Goal: Task Accomplishment & Management: Manage account settings

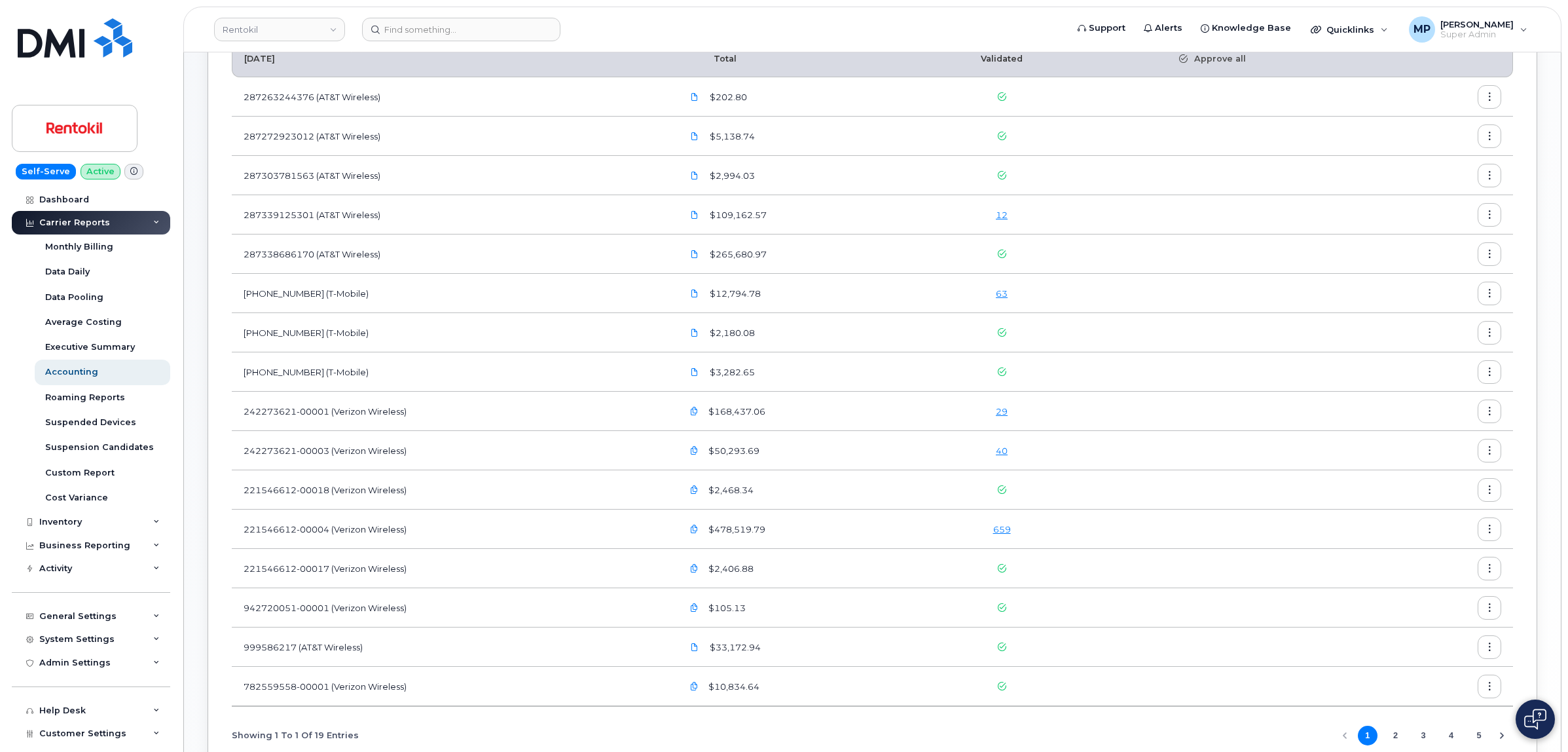
scroll to position [164, 0]
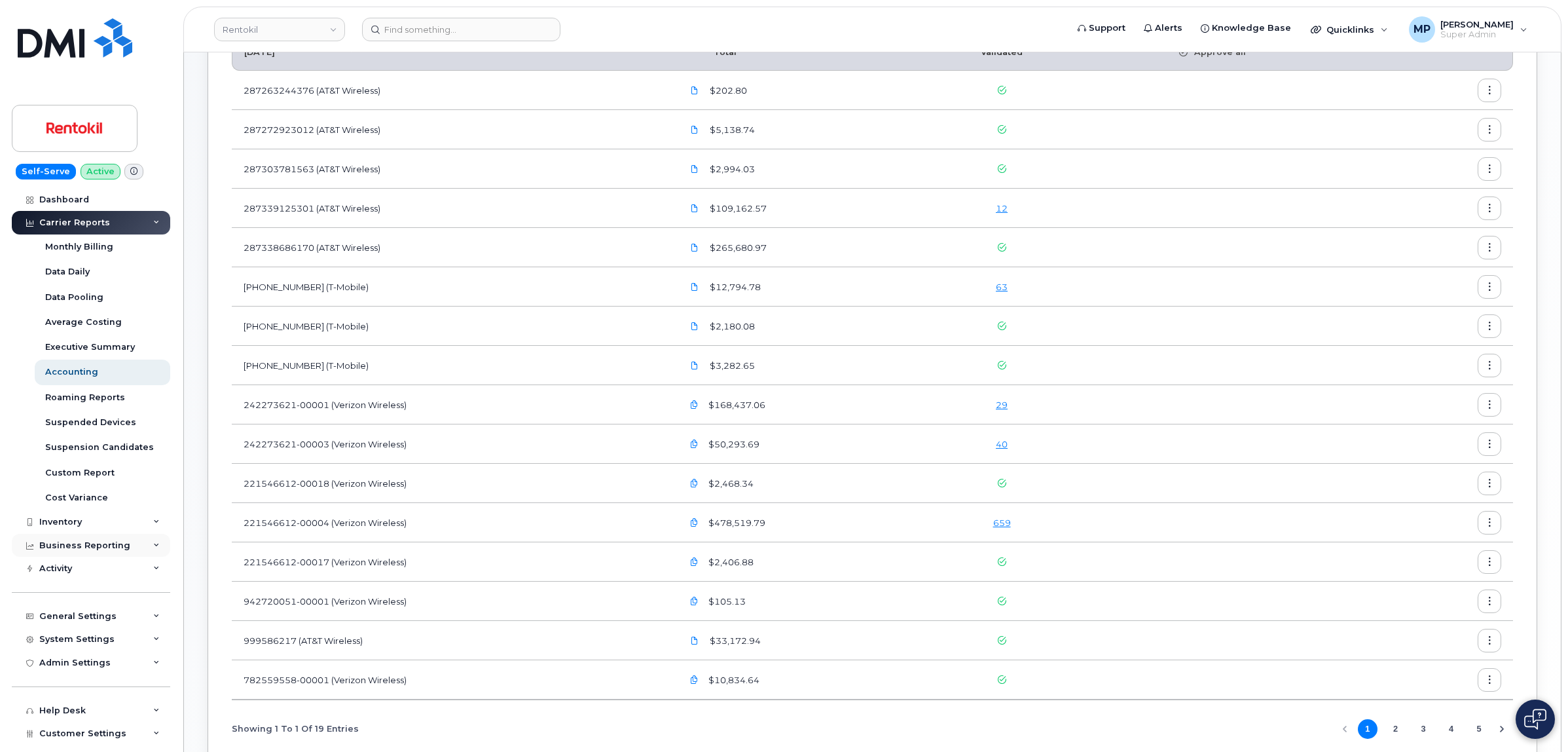
click at [82, 550] on div "Business Reporting" at bounding box center [84, 546] width 91 height 11
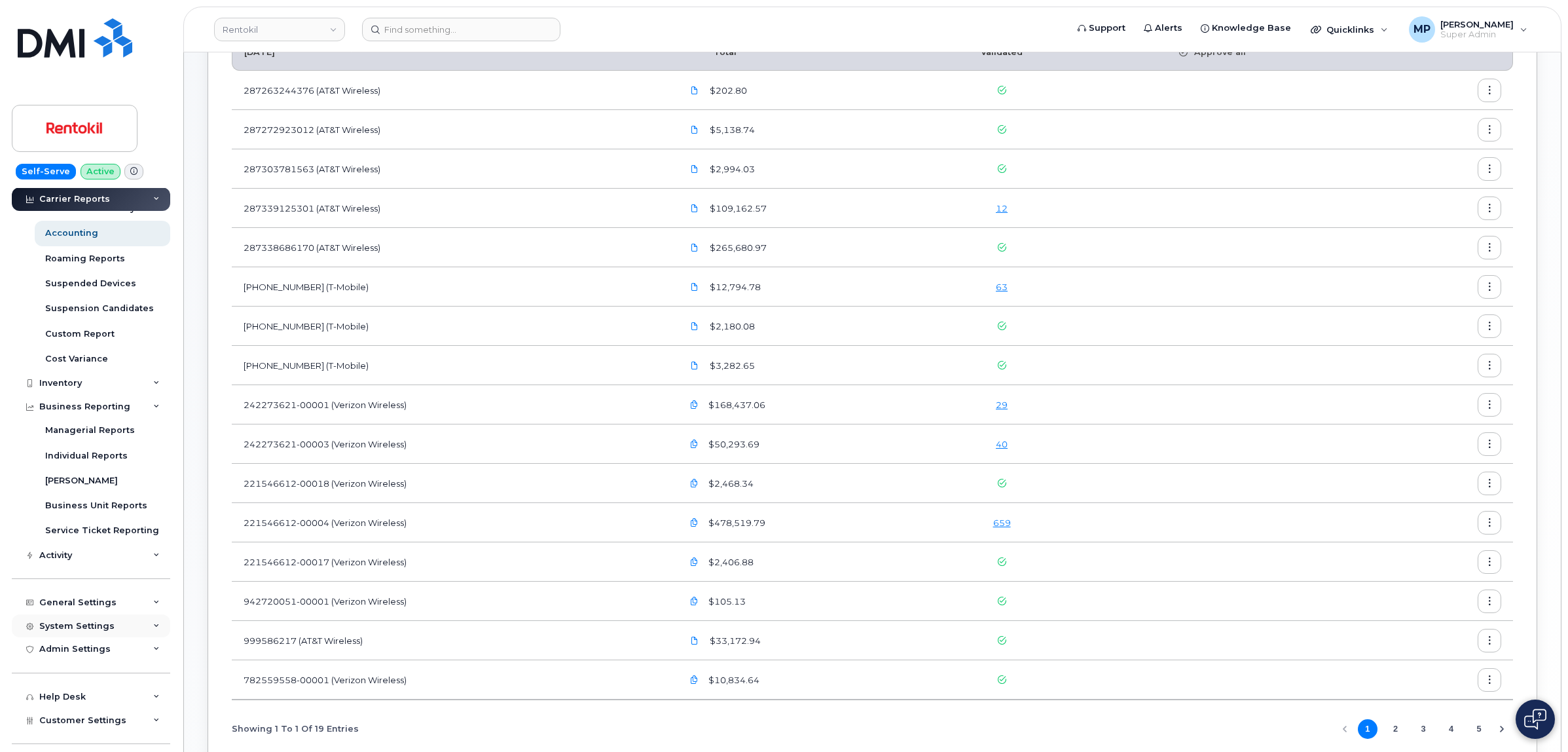
scroll to position [217, 0]
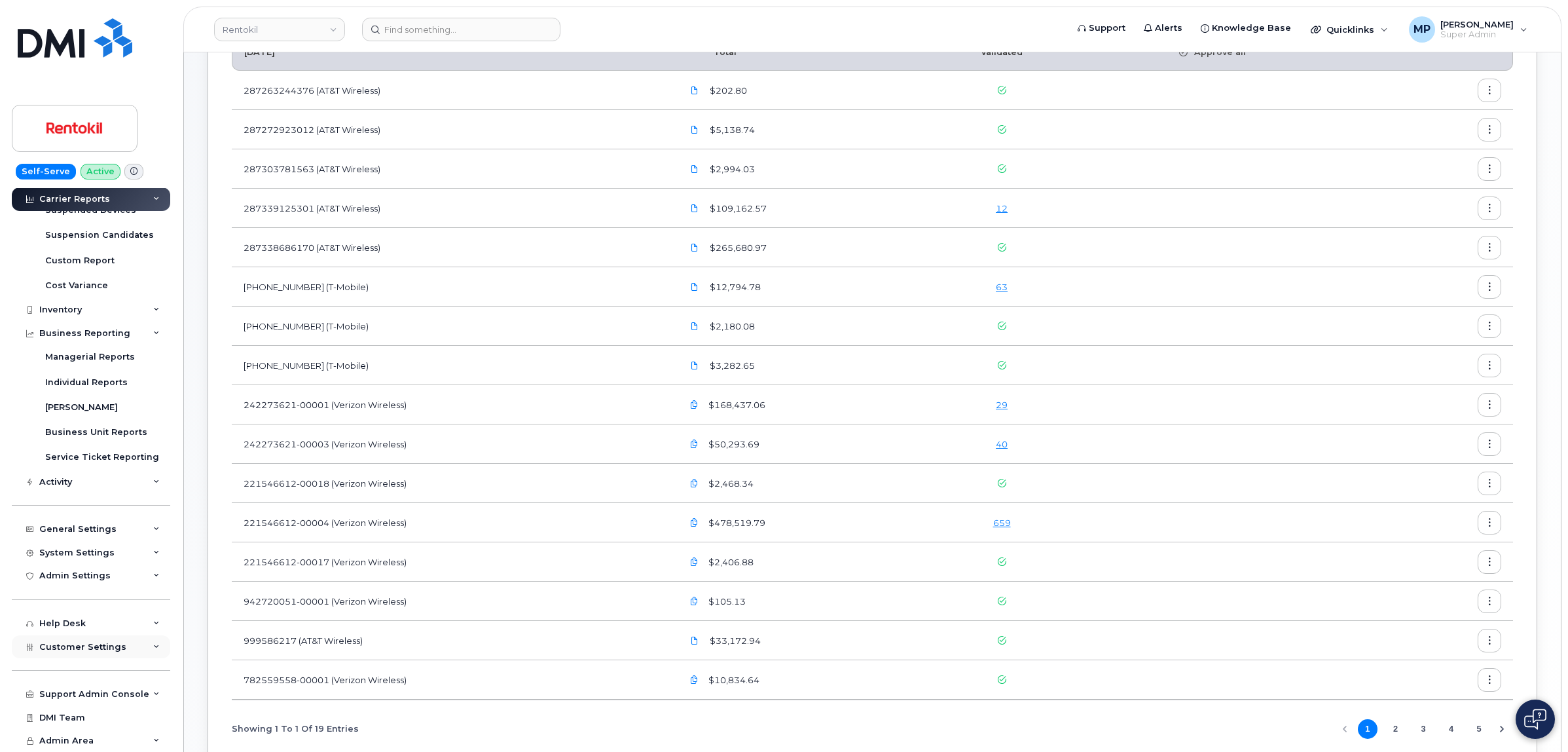
click at [79, 653] on div "Customer Settings" at bounding box center [90, 647] width 158 height 24
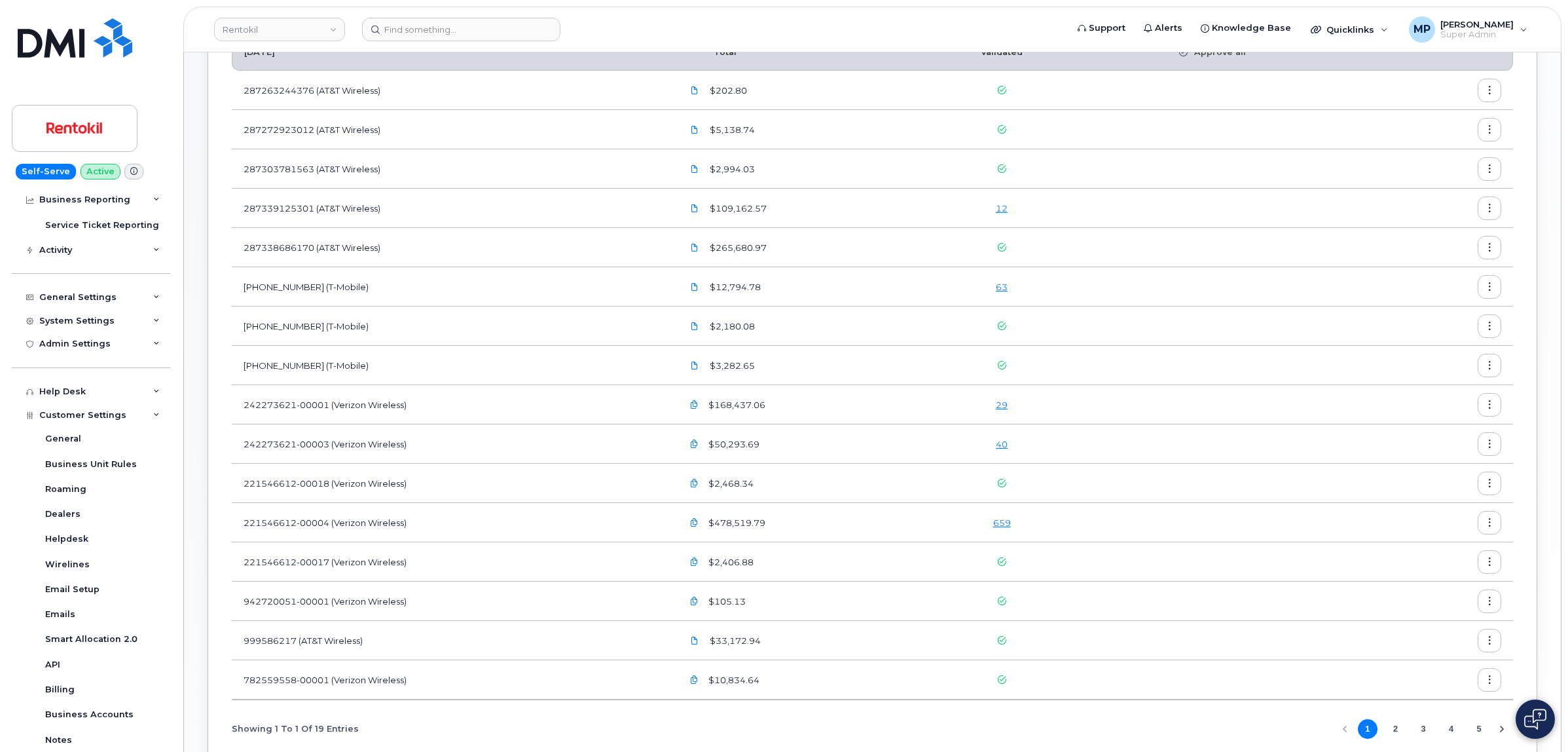
scroll to position [593, 0]
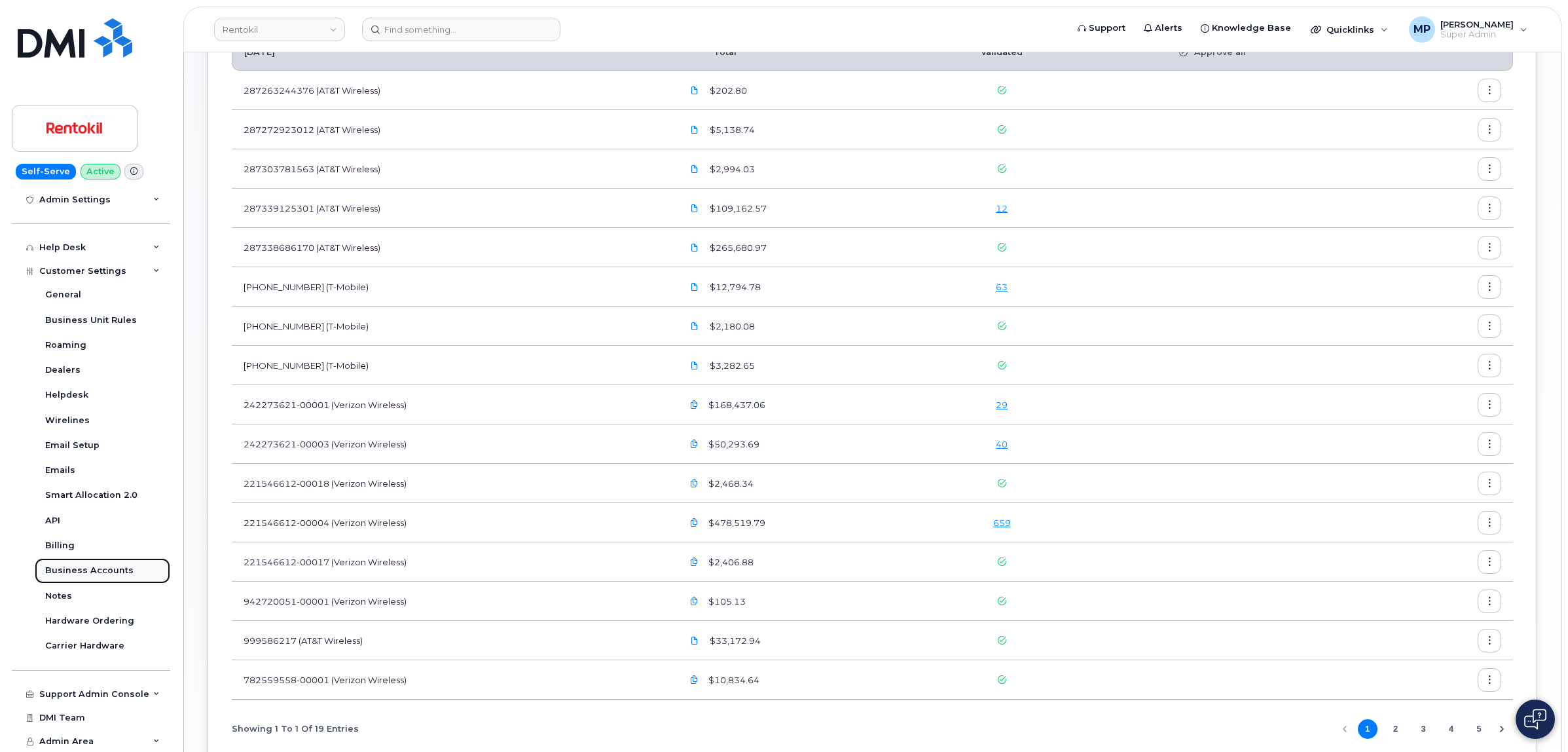
click at [73, 575] on div "Business Accounts" at bounding box center [89, 570] width 89 height 11
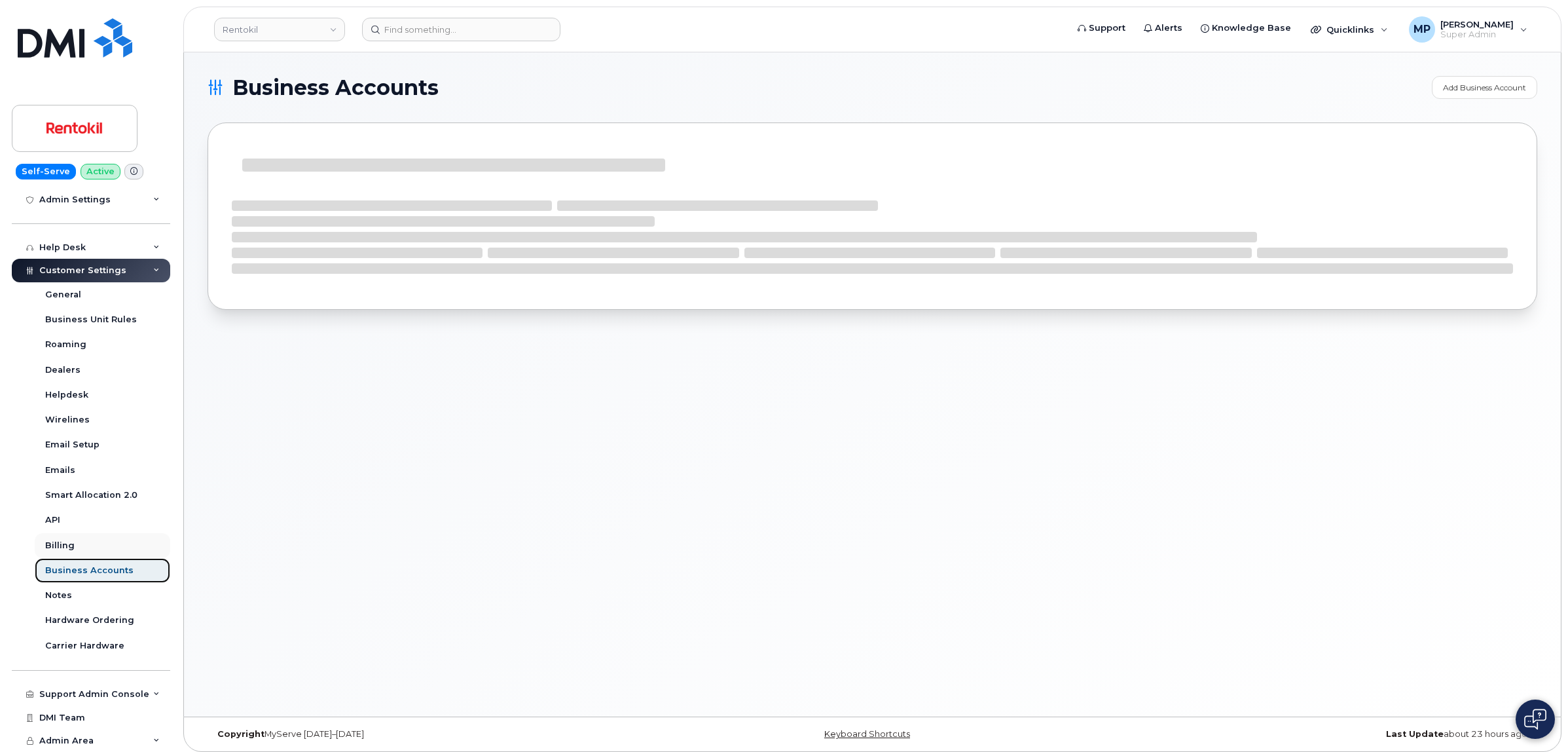
scroll to position [191, 0]
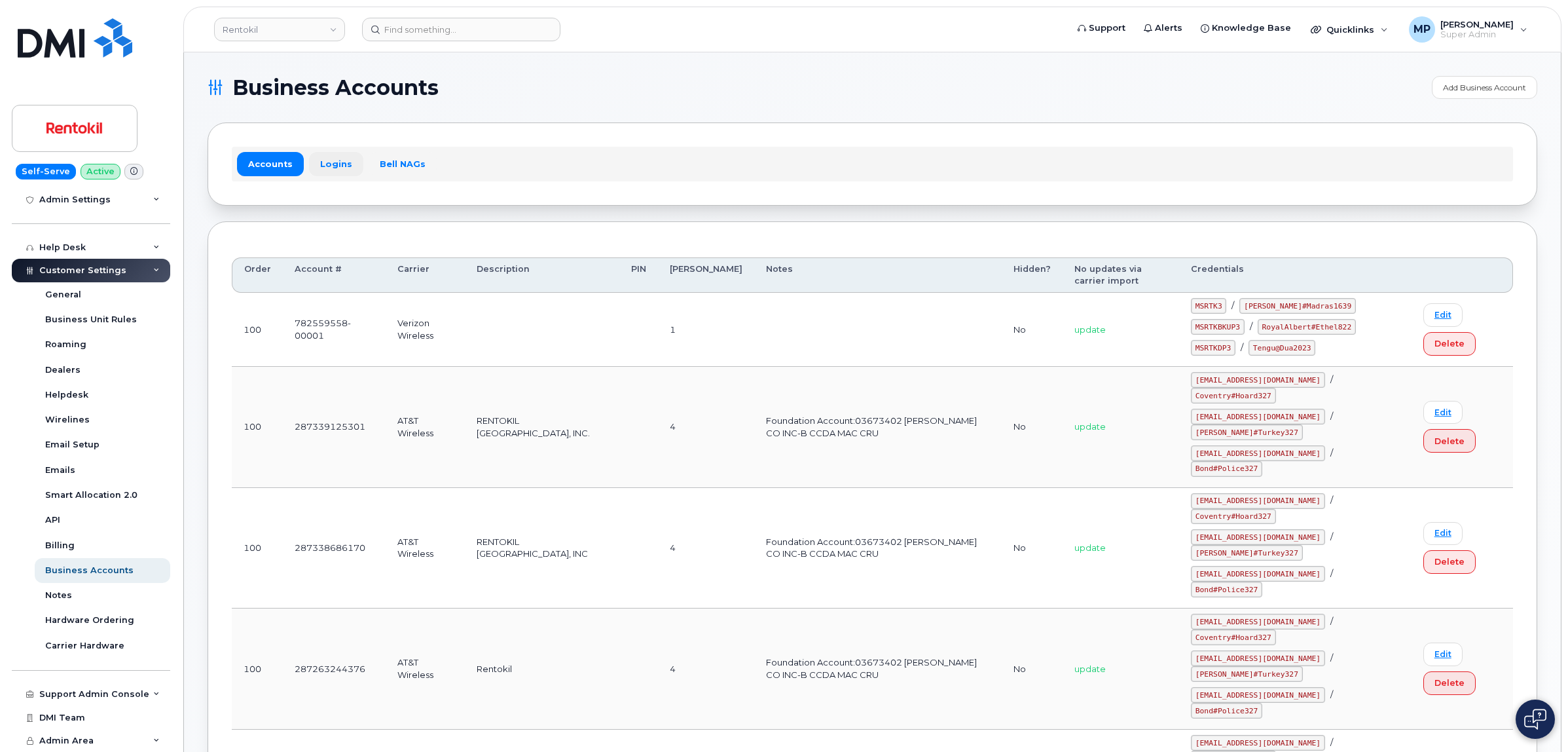
click at [328, 173] on link "Logins" at bounding box center [336, 164] width 54 height 24
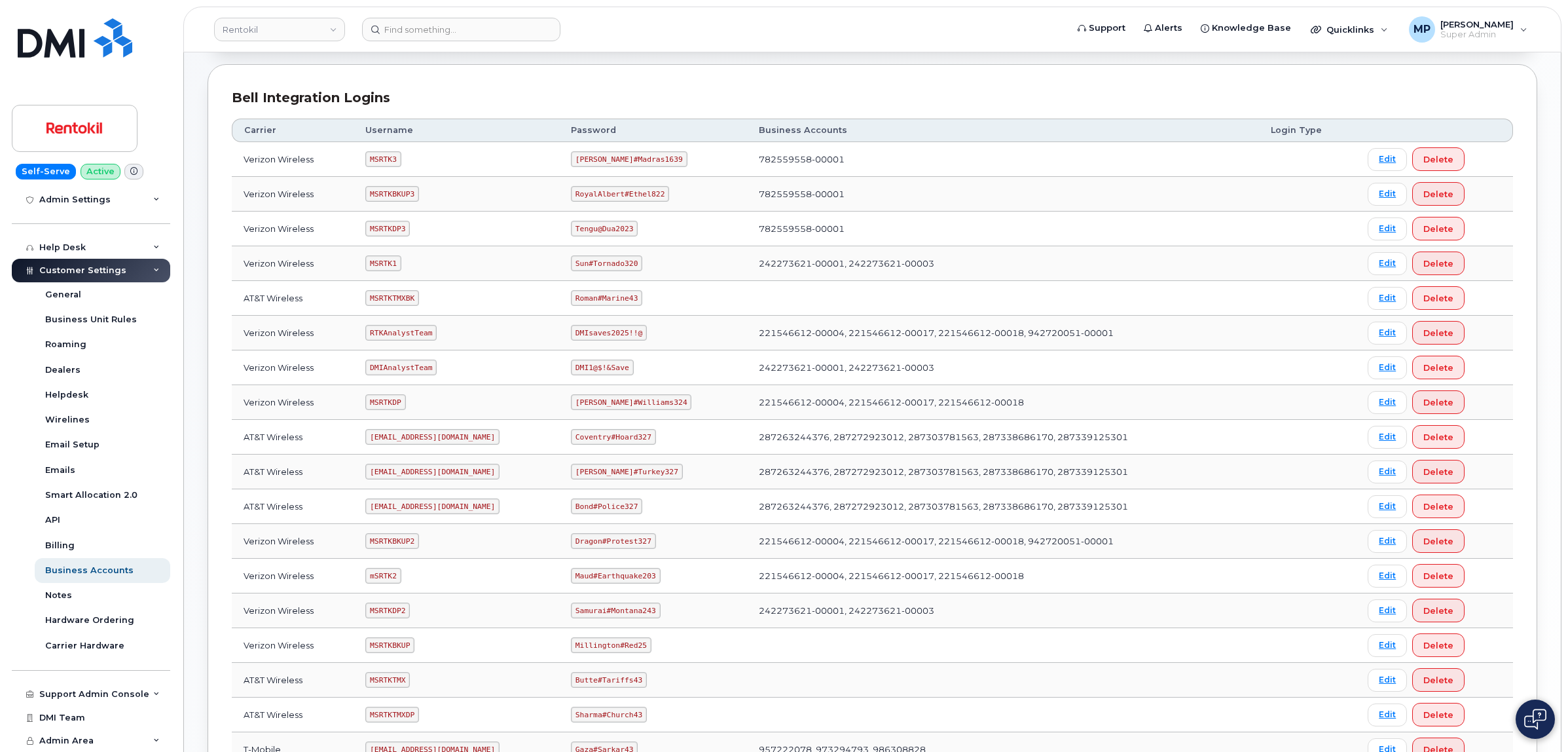
scroll to position [164, 0]
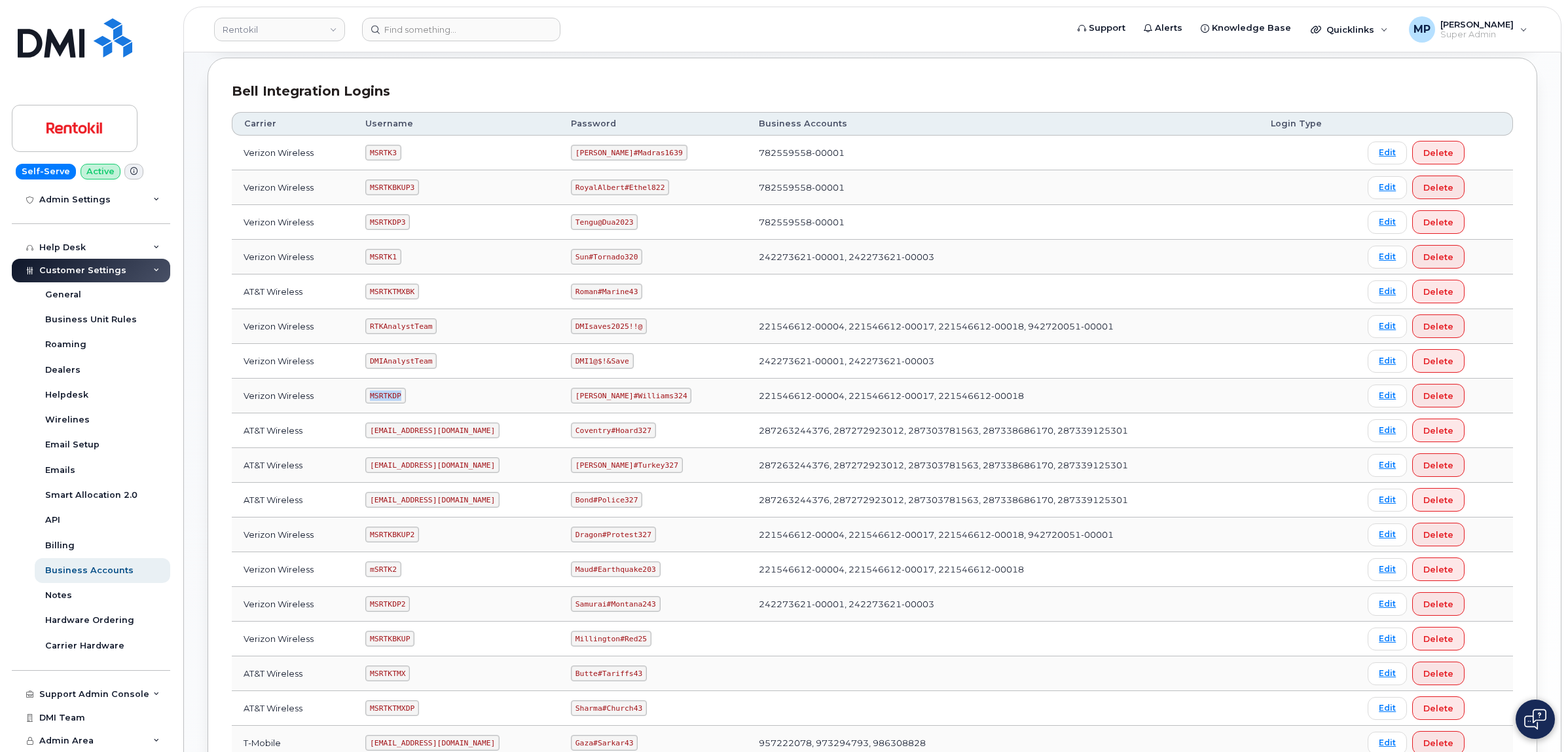
drag, startPoint x: 371, startPoint y: 397, endPoint x: 409, endPoint y: 401, distance: 38.2
click at [409, 401] on td "MSRTKDP" at bounding box center [456, 395] width 205 height 34
copy code "MSRTKDP"
drag, startPoint x: 578, startPoint y: 394, endPoint x: 660, endPoint y: 404, distance: 82.6
click at [660, 404] on code "Gertie#Williams324" at bounding box center [631, 395] width 121 height 16
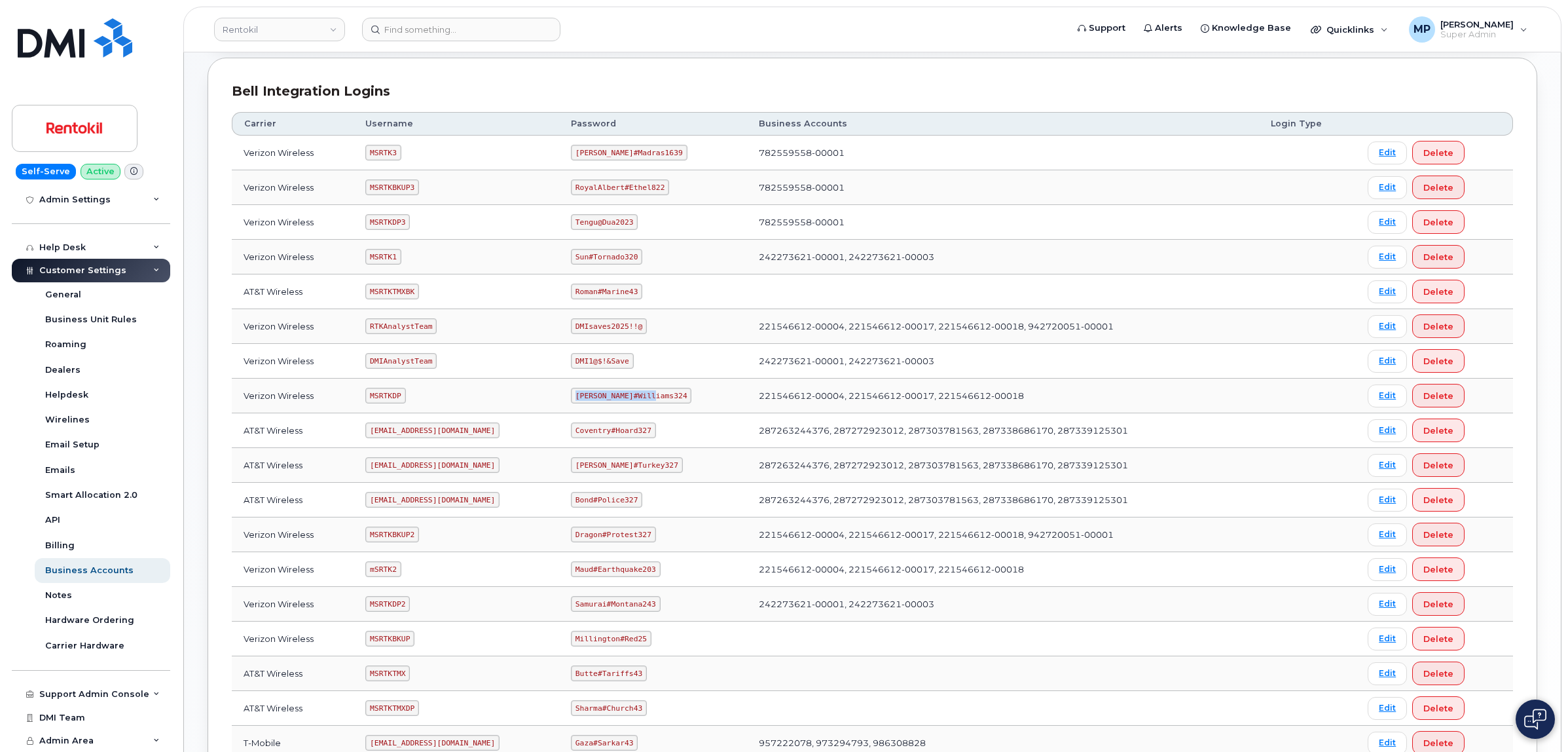
copy code "Gertie#Williams324"
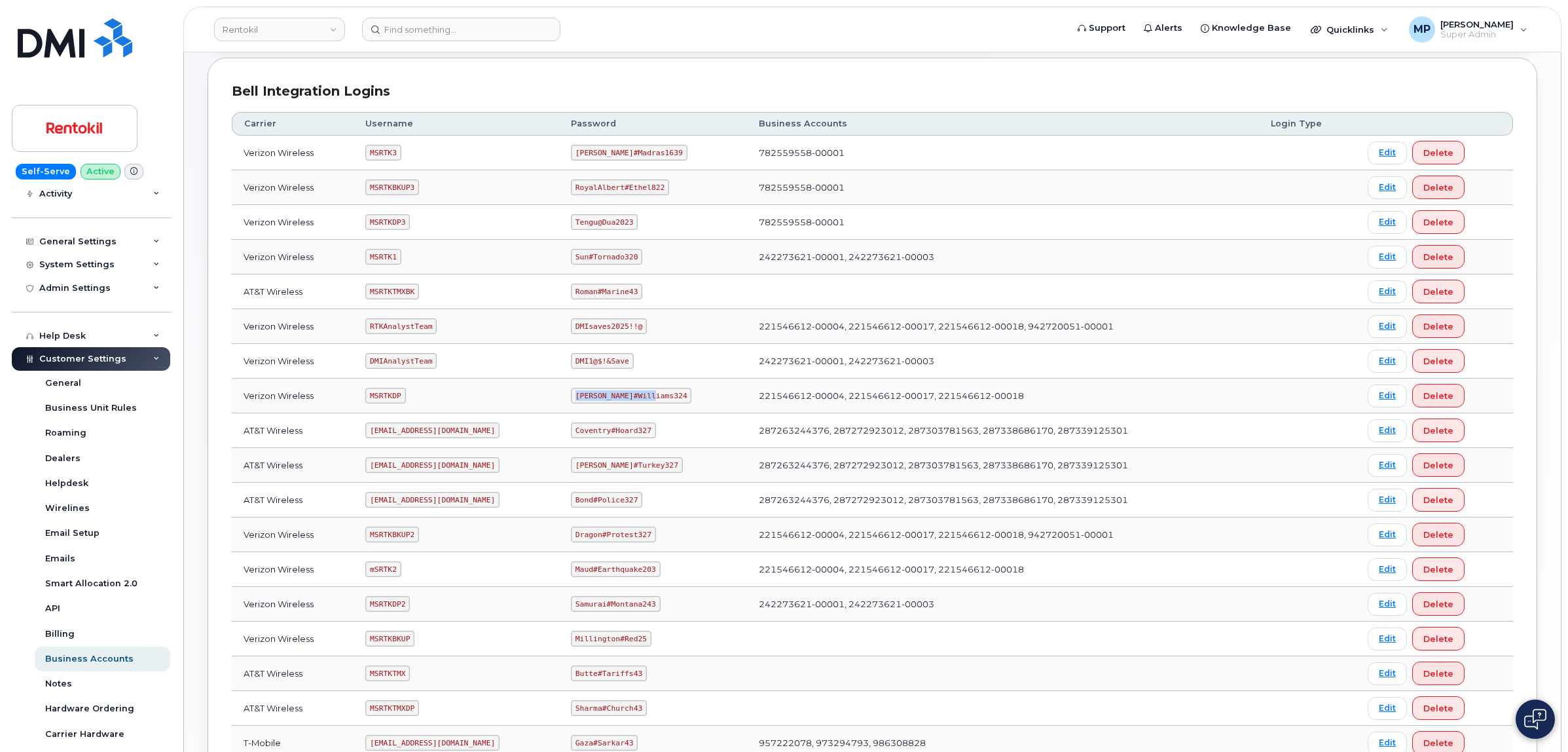
scroll to position [0, 0]
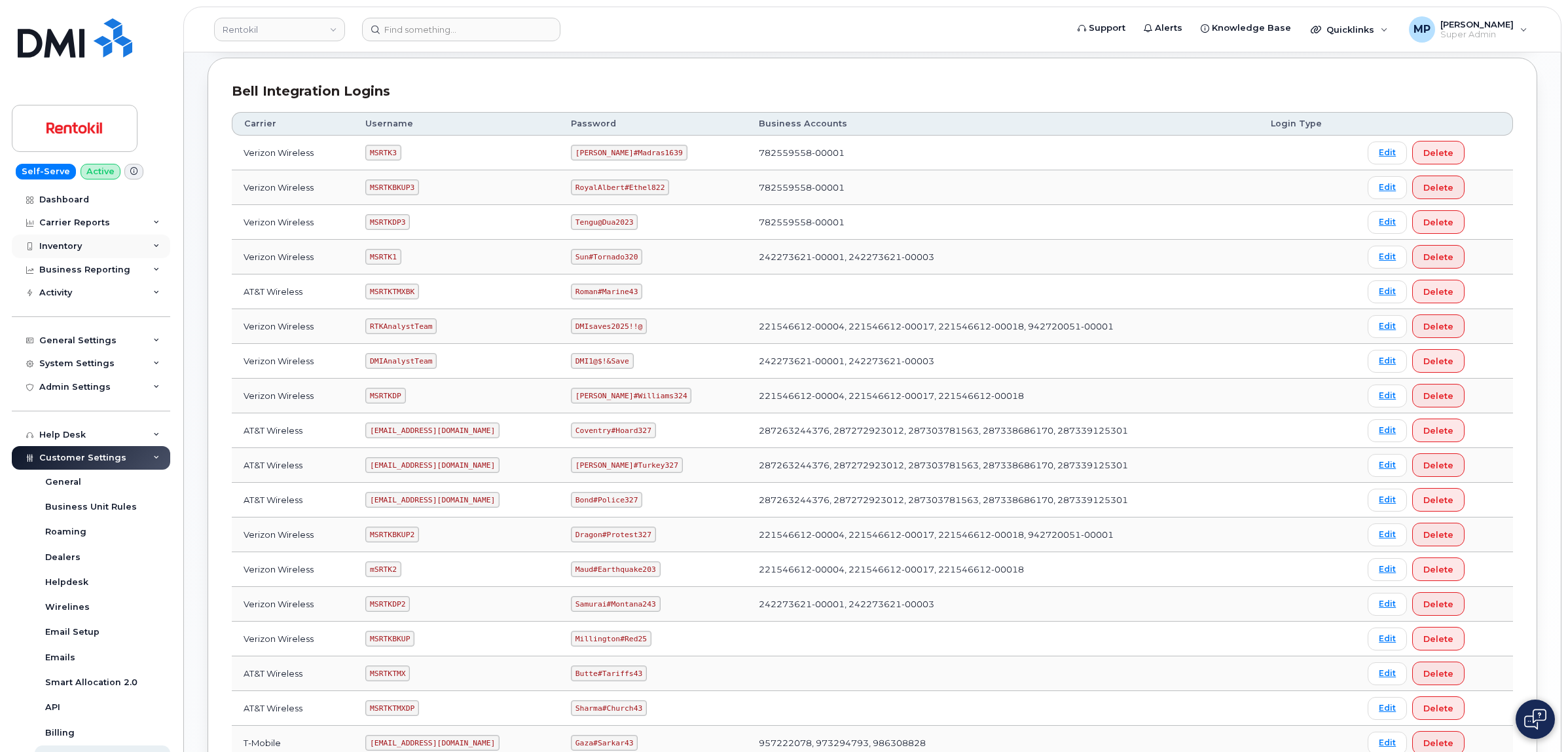
click at [67, 245] on div "Inventory" at bounding box center [60, 246] width 43 height 11
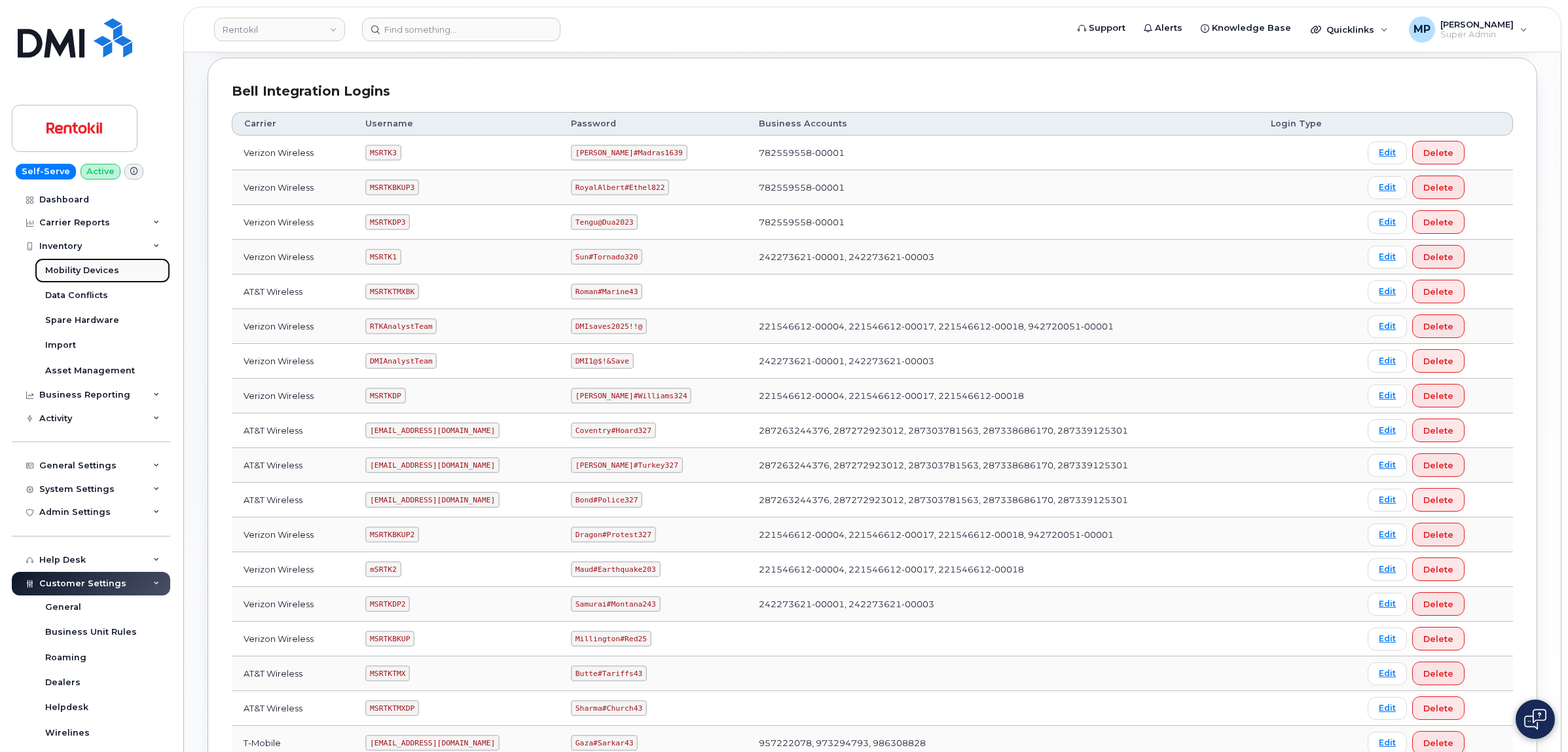
click at [69, 265] on div "Mobility Devices" at bounding box center [82, 270] width 74 height 11
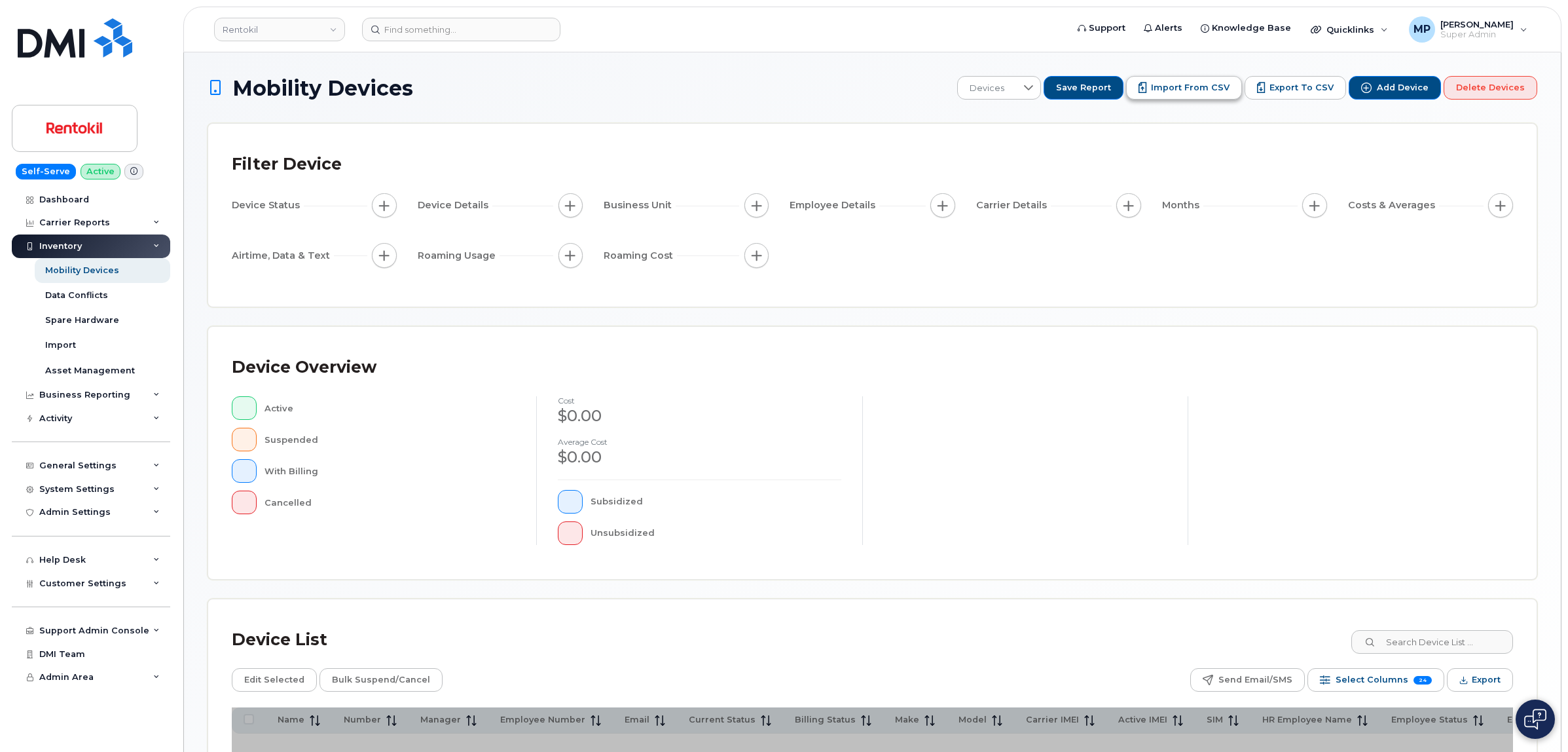
click at [1185, 89] on span "Import from CSV" at bounding box center [1190, 87] width 79 height 11
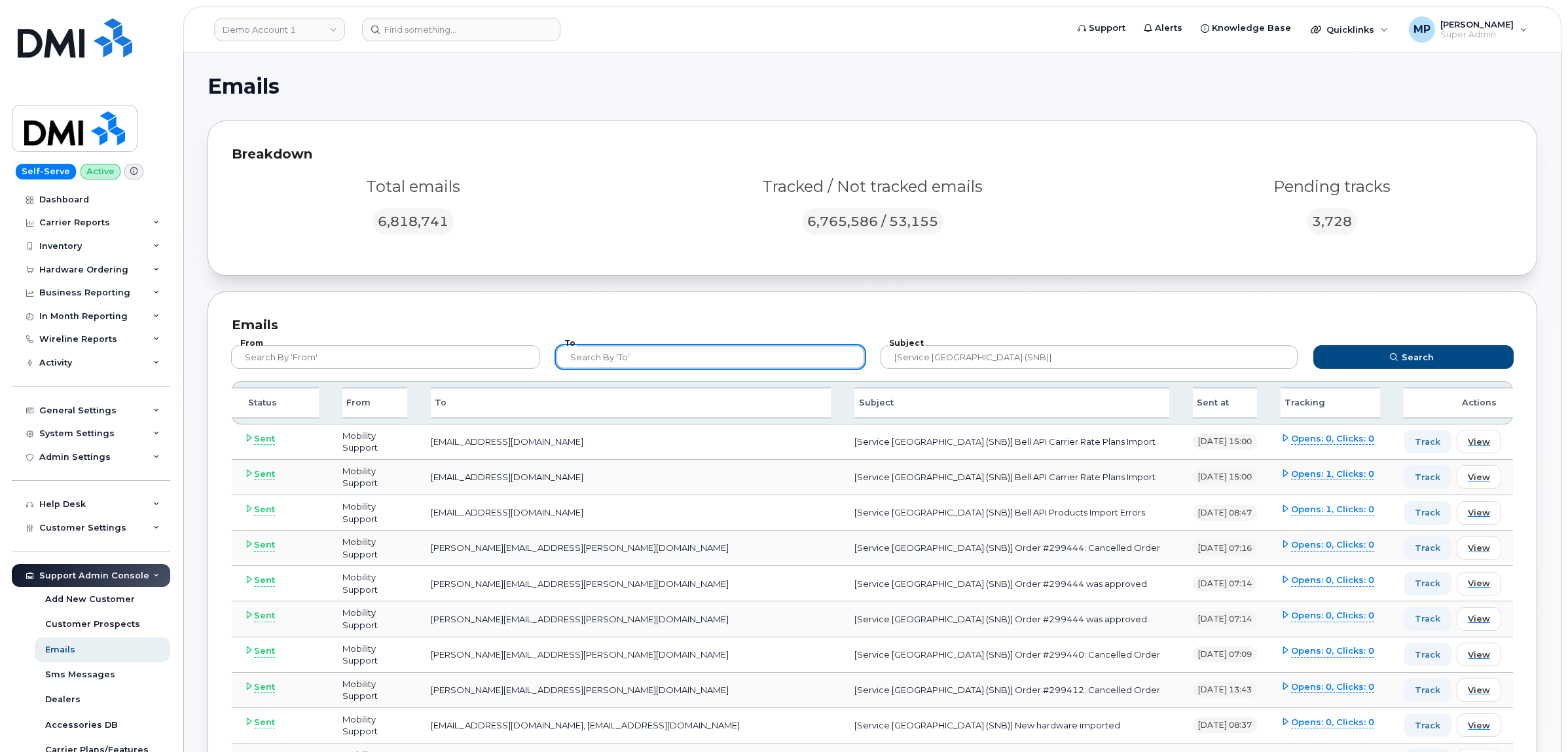
click at [616, 355] on input "text" at bounding box center [710, 357] width 309 height 24
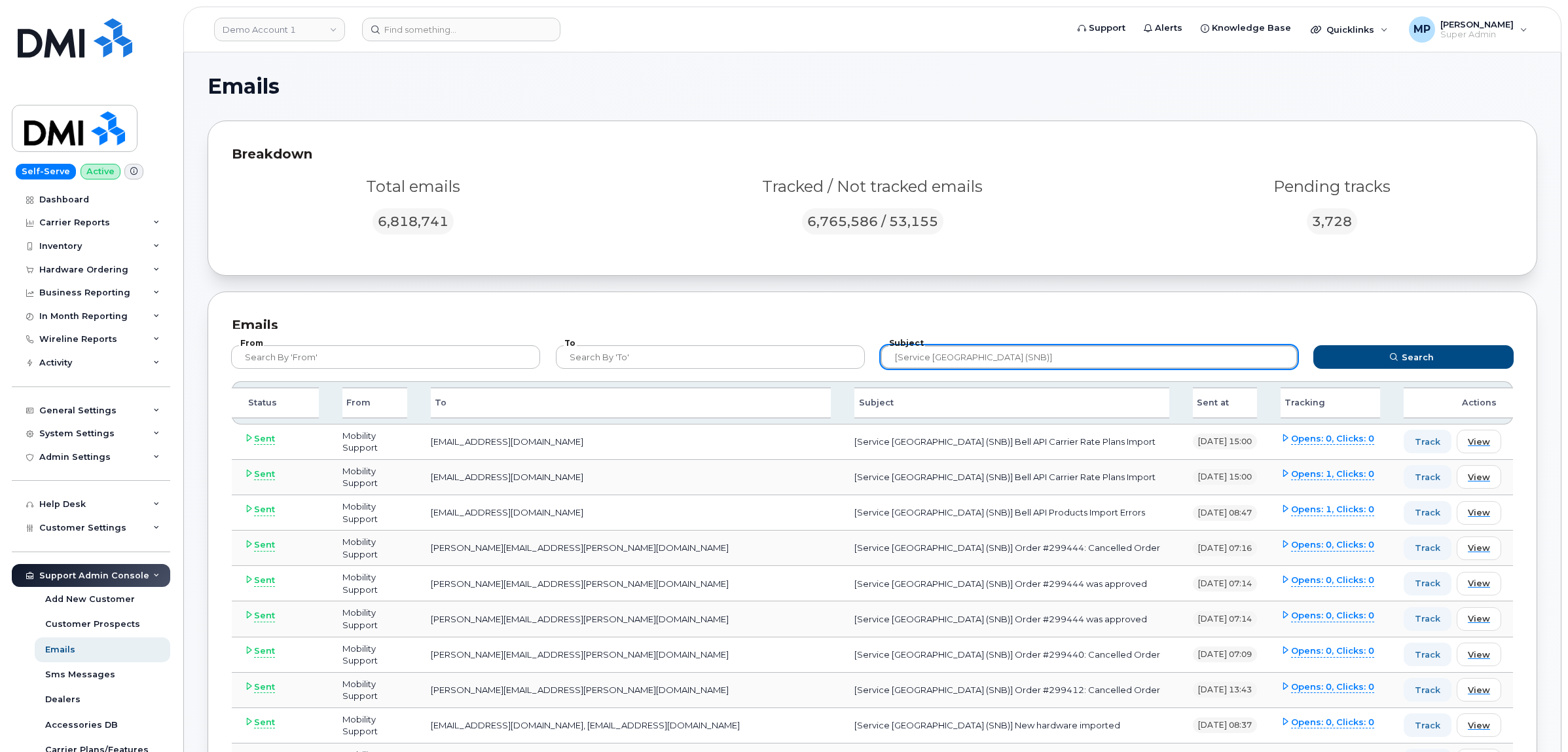
drag, startPoint x: 1060, startPoint y: 360, endPoint x: 761, endPoint y: 323, distance: 301.3
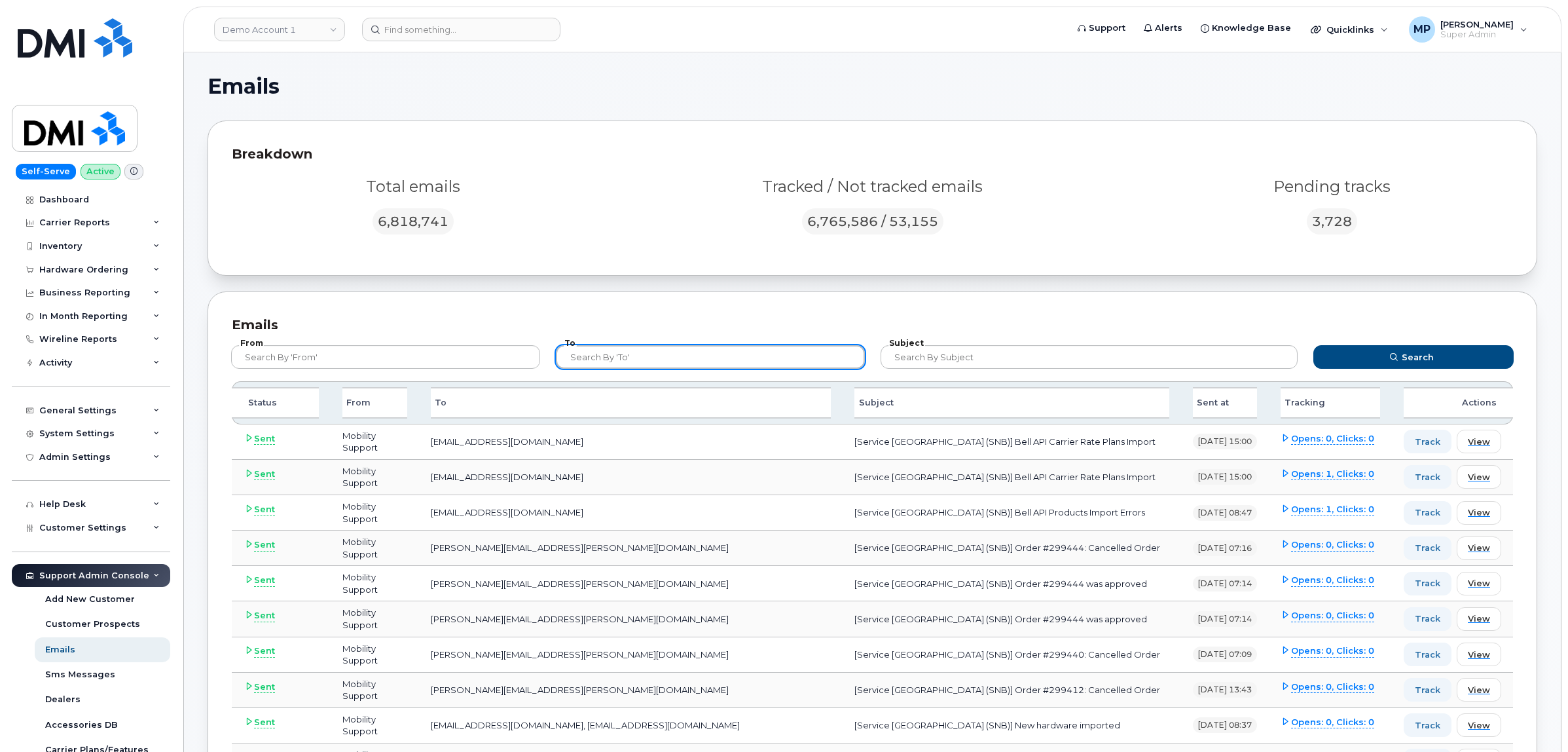
click at [691, 351] on input "text" at bounding box center [710, 357] width 309 height 24
type input "[EMAIL_ADDRESS][DOMAIN_NAME]"
click at [1313, 345] on button "Search" at bounding box center [1413, 357] width 201 height 24
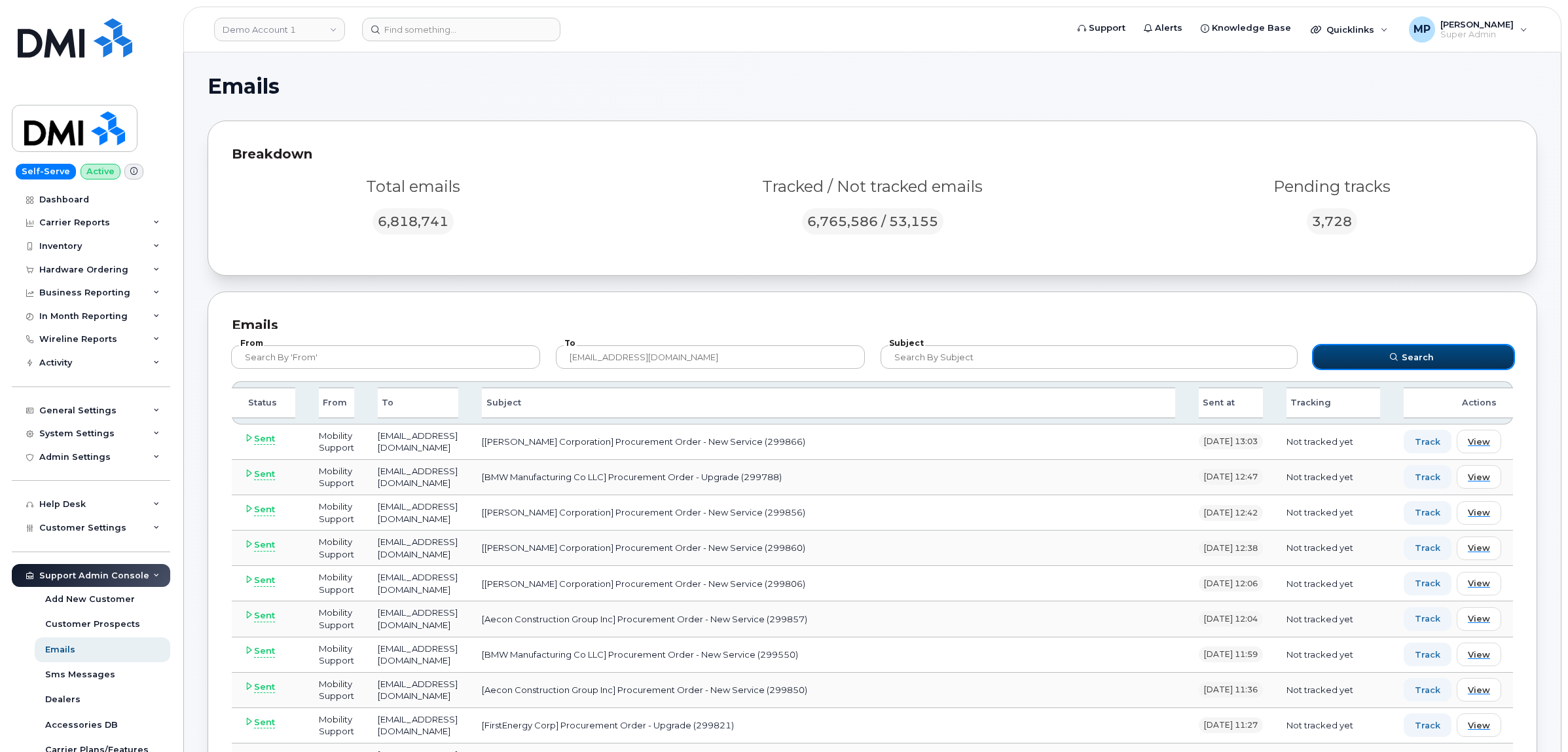
click at [1383, 364] on button "Search" at bounding box center [1413, 357] width 201 height 24
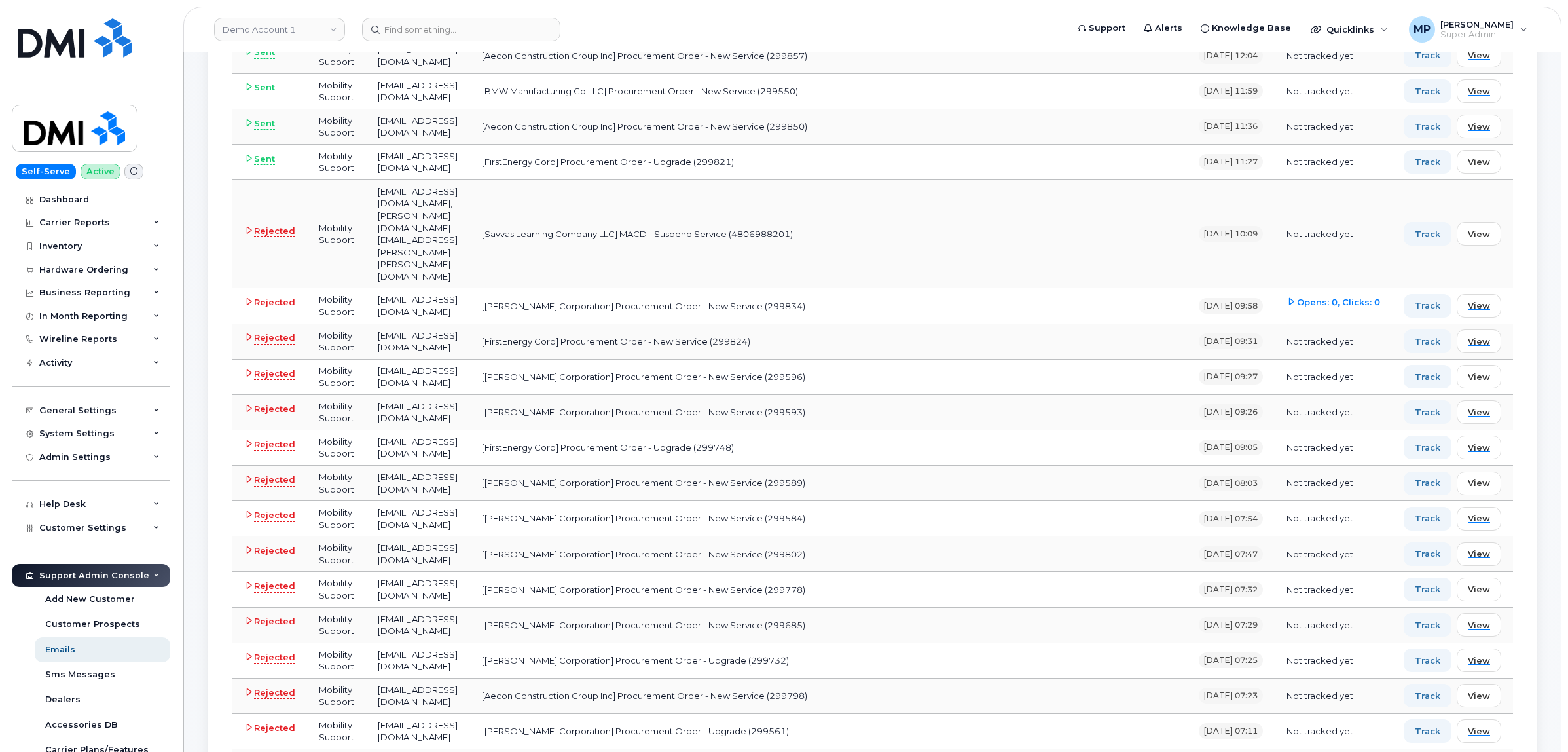
scroll to position [245, 0]
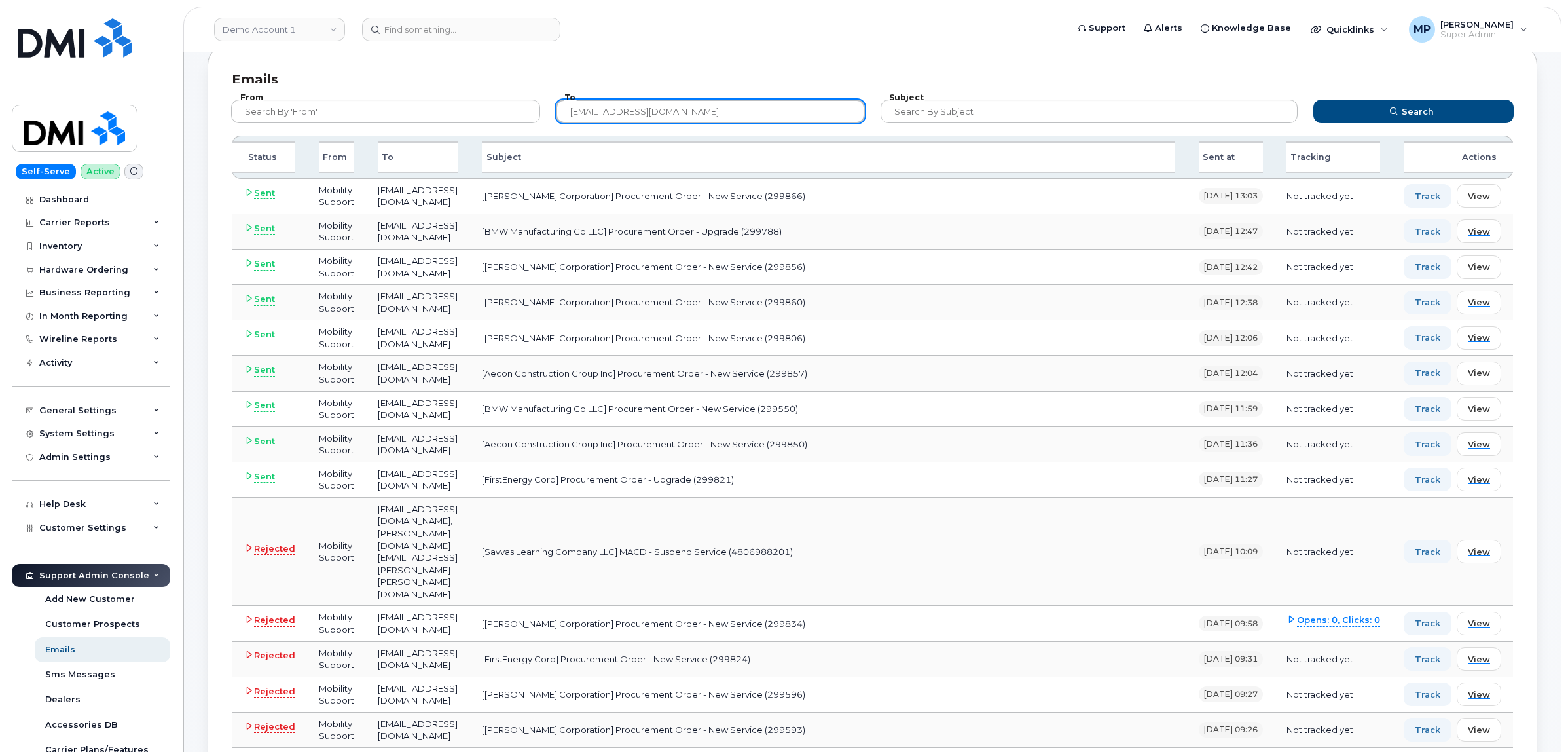
click at [716, 107] on input "[EMAIL_ADDRESS][DOMAIN_NAME]" at bounding box center [710, 111] width 309 height 24
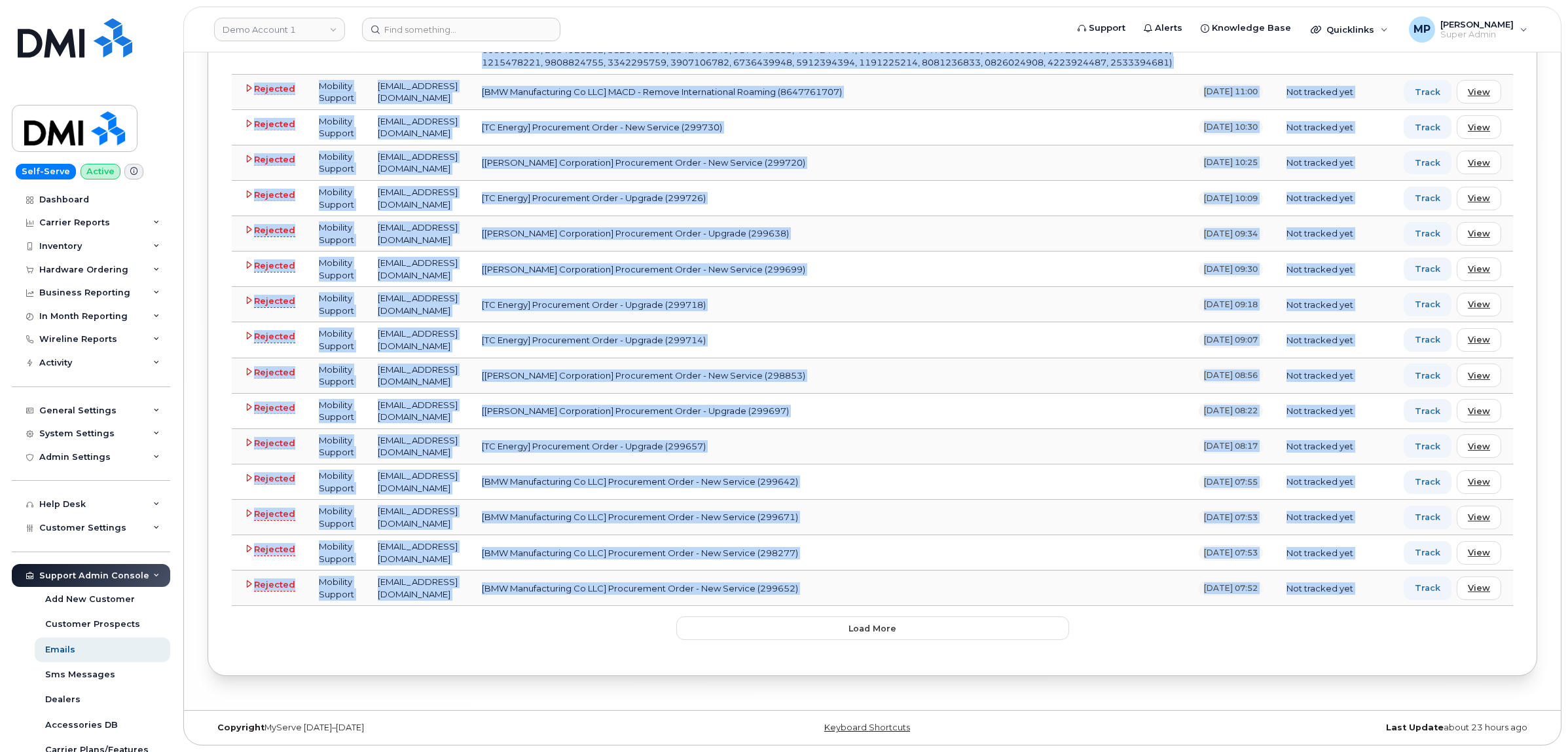
scroll to position [12029, 0]
drag, startPoint x: 296, startPoint y: 191, endPoint x: 1373, endPoint y: 593, distance: 1149.6
click at [823, 630] on button "Load more" at bounding box center [872, 627] width 393 height 24
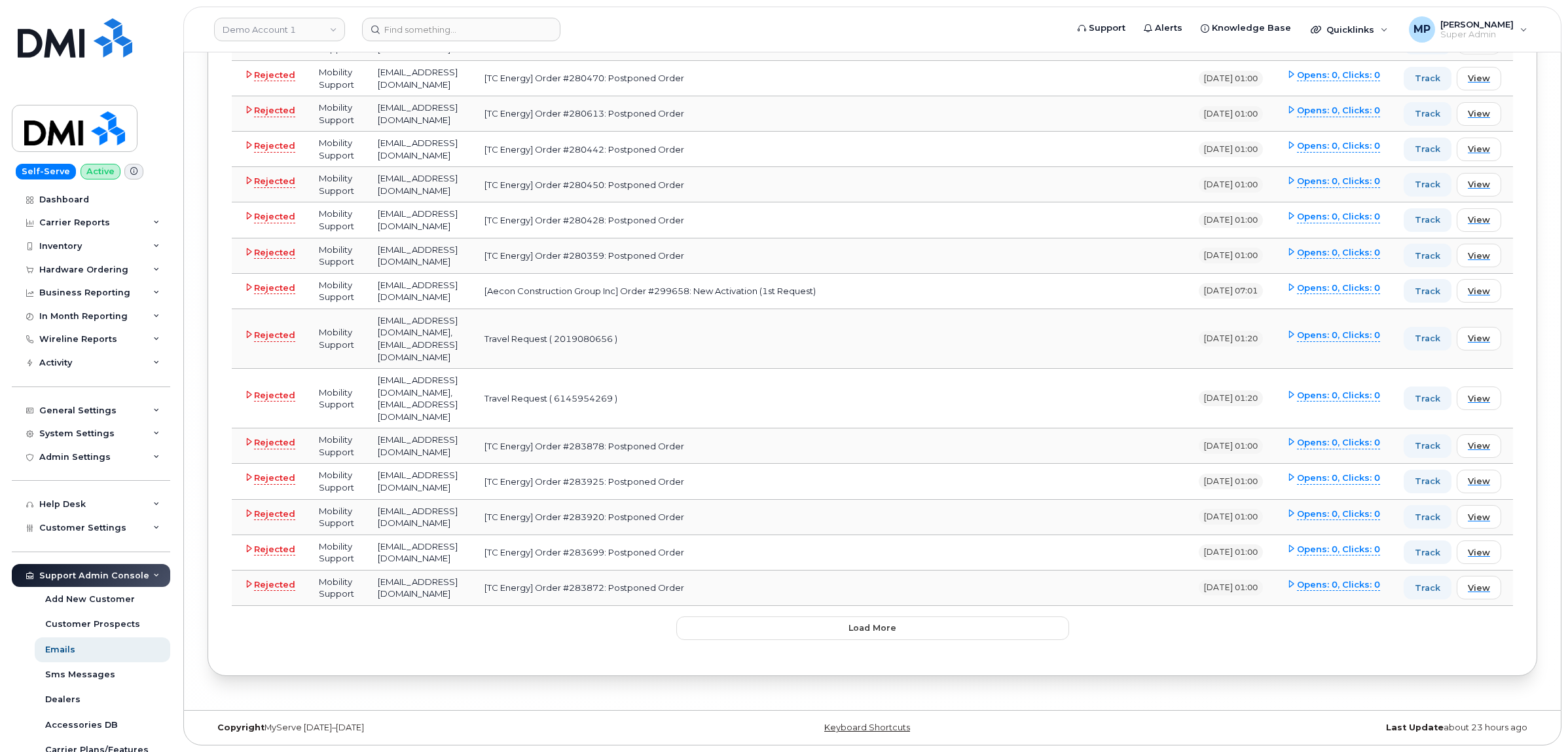
scroll to position [15664, 0]
click at [770, 630] on button "Load more" at bounding box center [872, 627] width 393 height 24
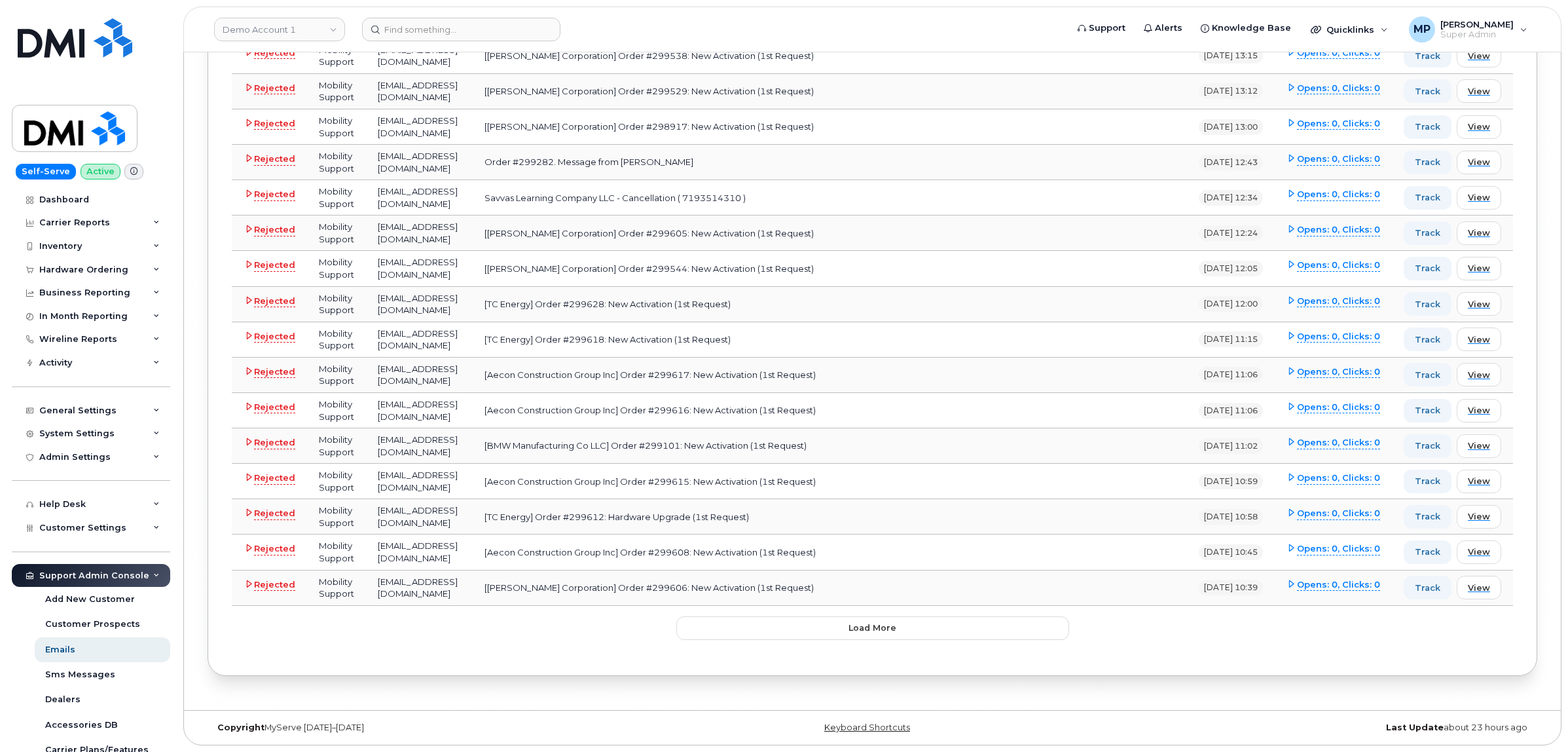
scroll to position [19224, 0]
drag, startPoint x: 764, startPoint y: 630, endPoint x: 757, endPoint y: 627, distance: 7.6
click at [763, 630] on button "Load more" at bounding box center [872, 627] width 393 height 24
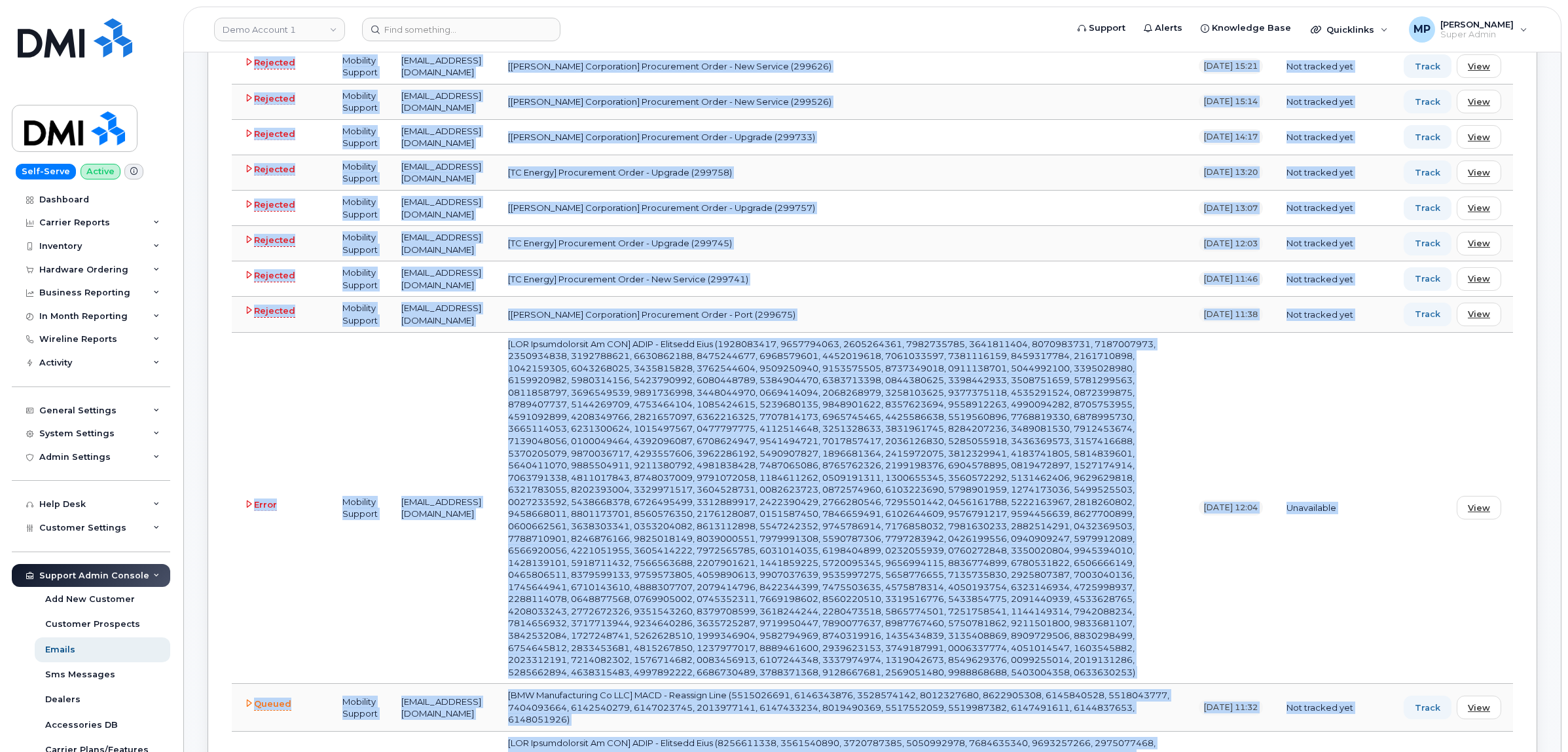
scroll to position [0, 0]
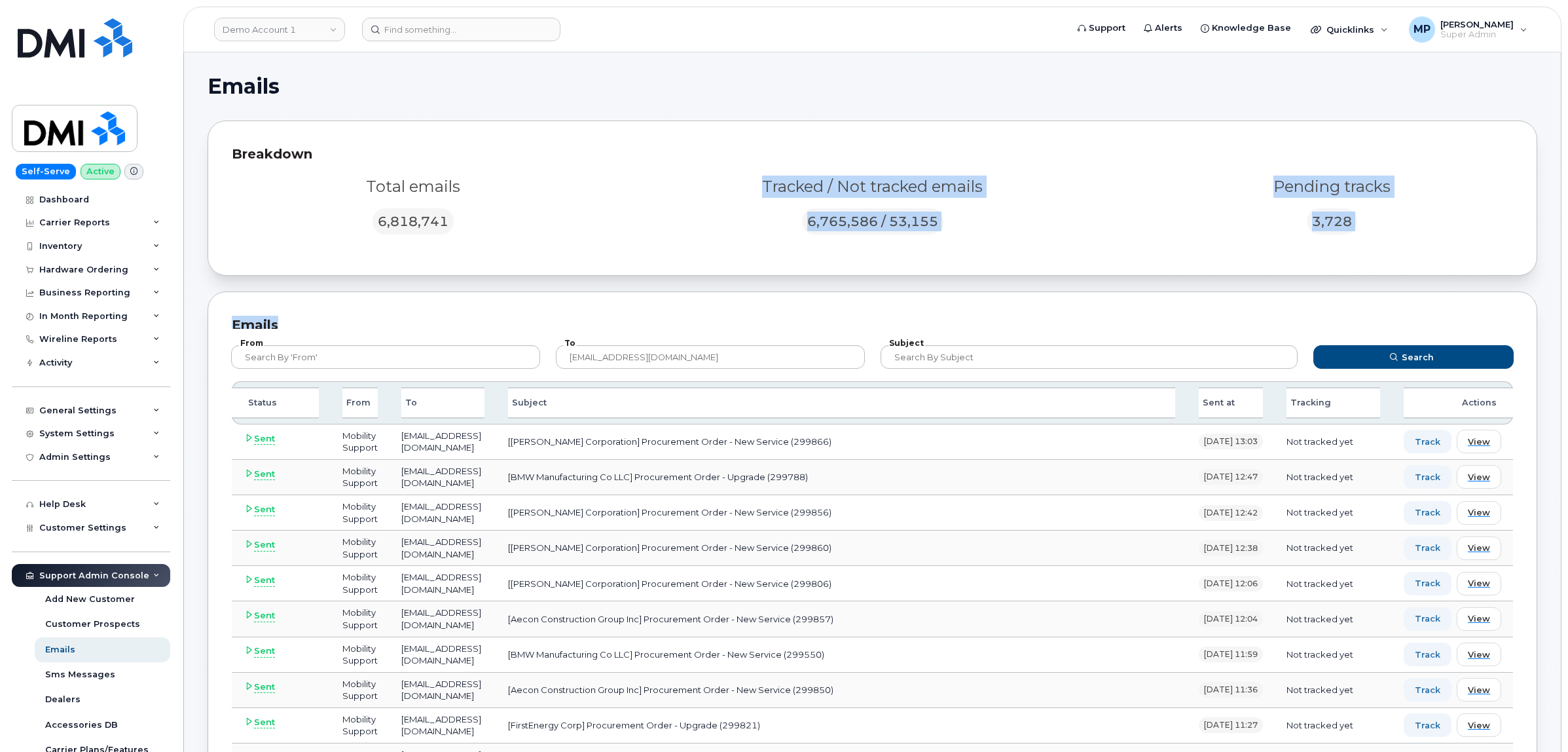
drag, startPoint x: 460, startPoint y: 293, endPoint x: 464, endPoint y: 287, distance: 7.2
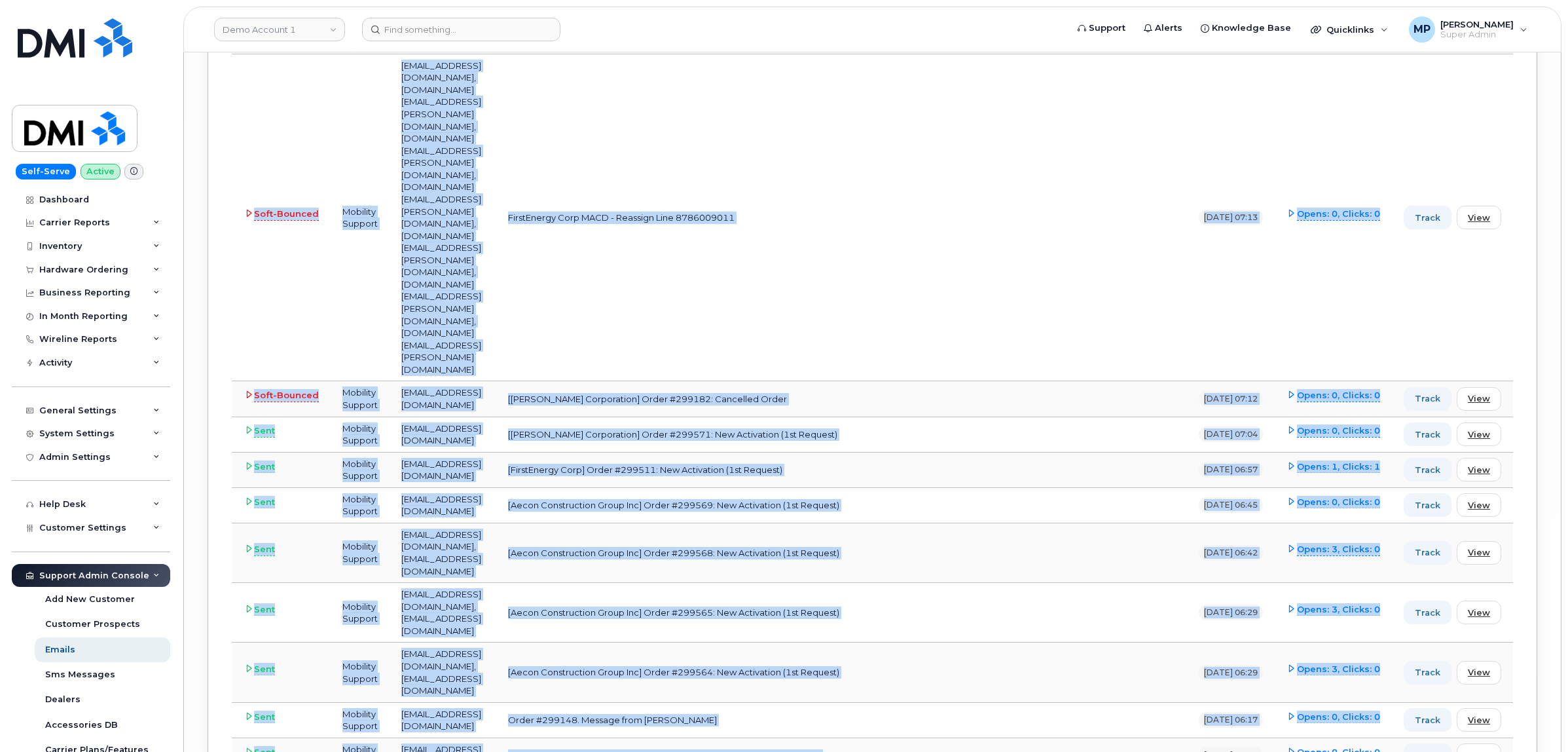
scroll to position [20419, 0]
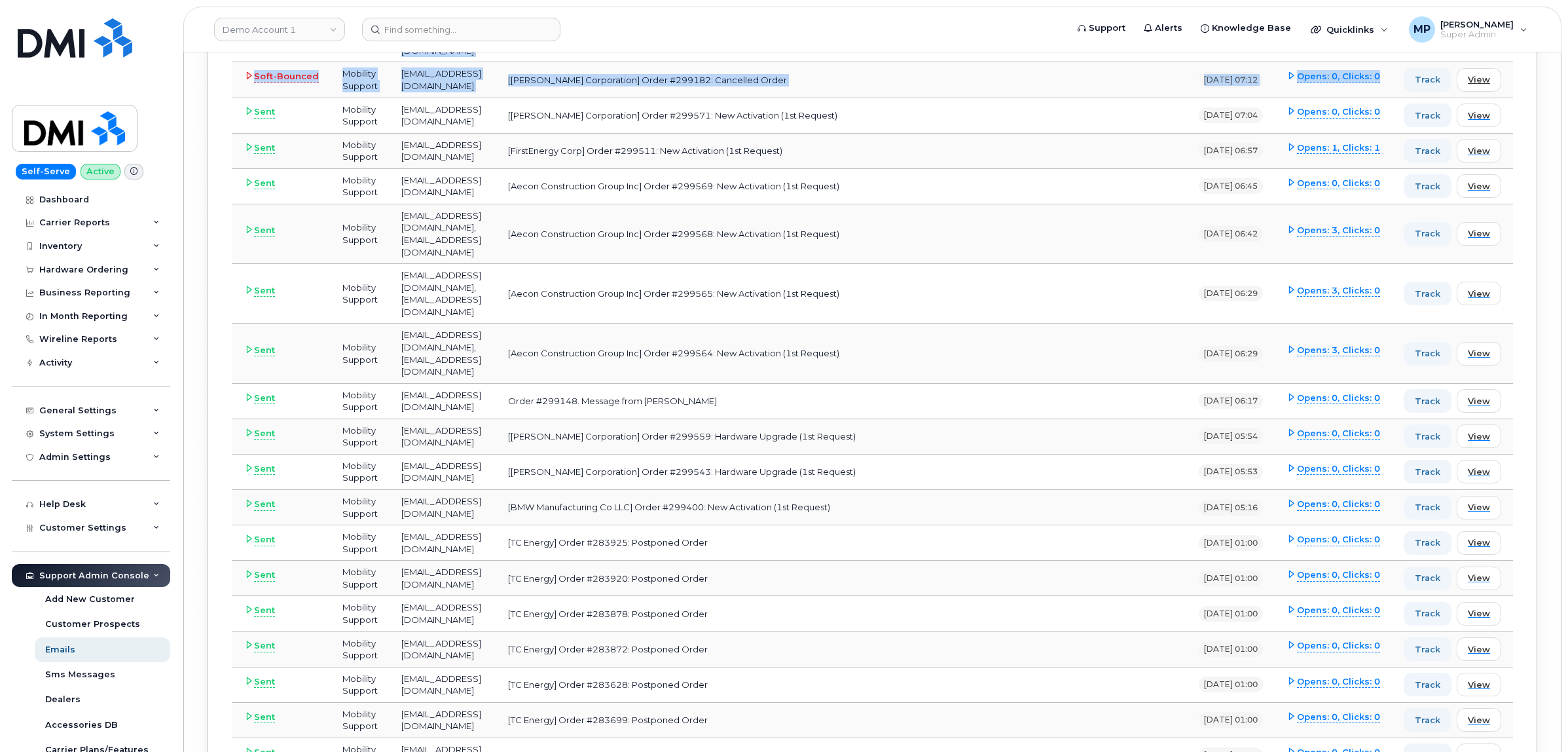
drag, startPoint x: 244, startPoint y: 268, endPoint x: 1393, endPoint y: 306, distance: 1149.6
copy tbody "Rejected Mobility Support [EMAIL_ADDRESS][DOMAIN_NAME], [PERSON_NAME][DOMAIN_NA…"
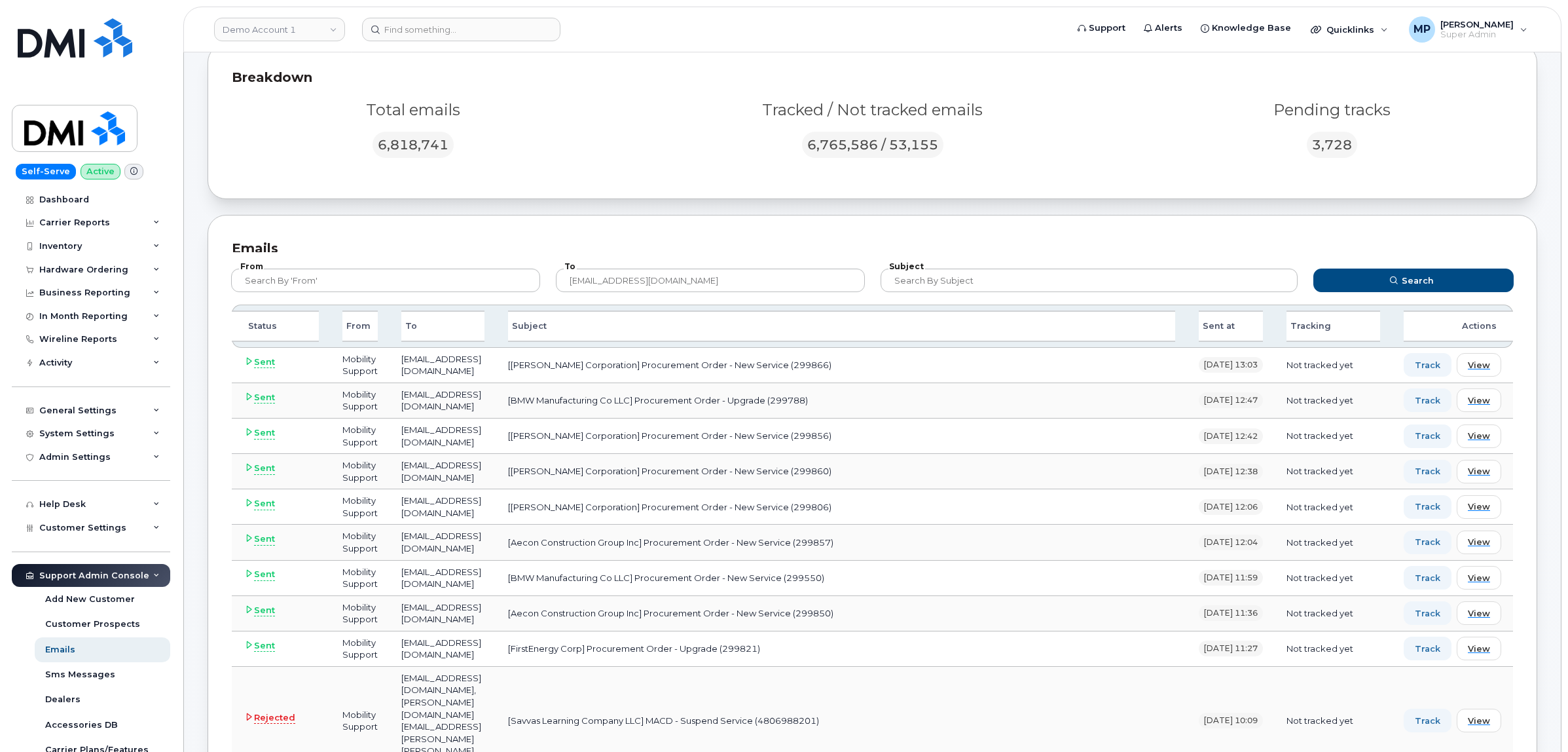
scroll to position [0, 0]
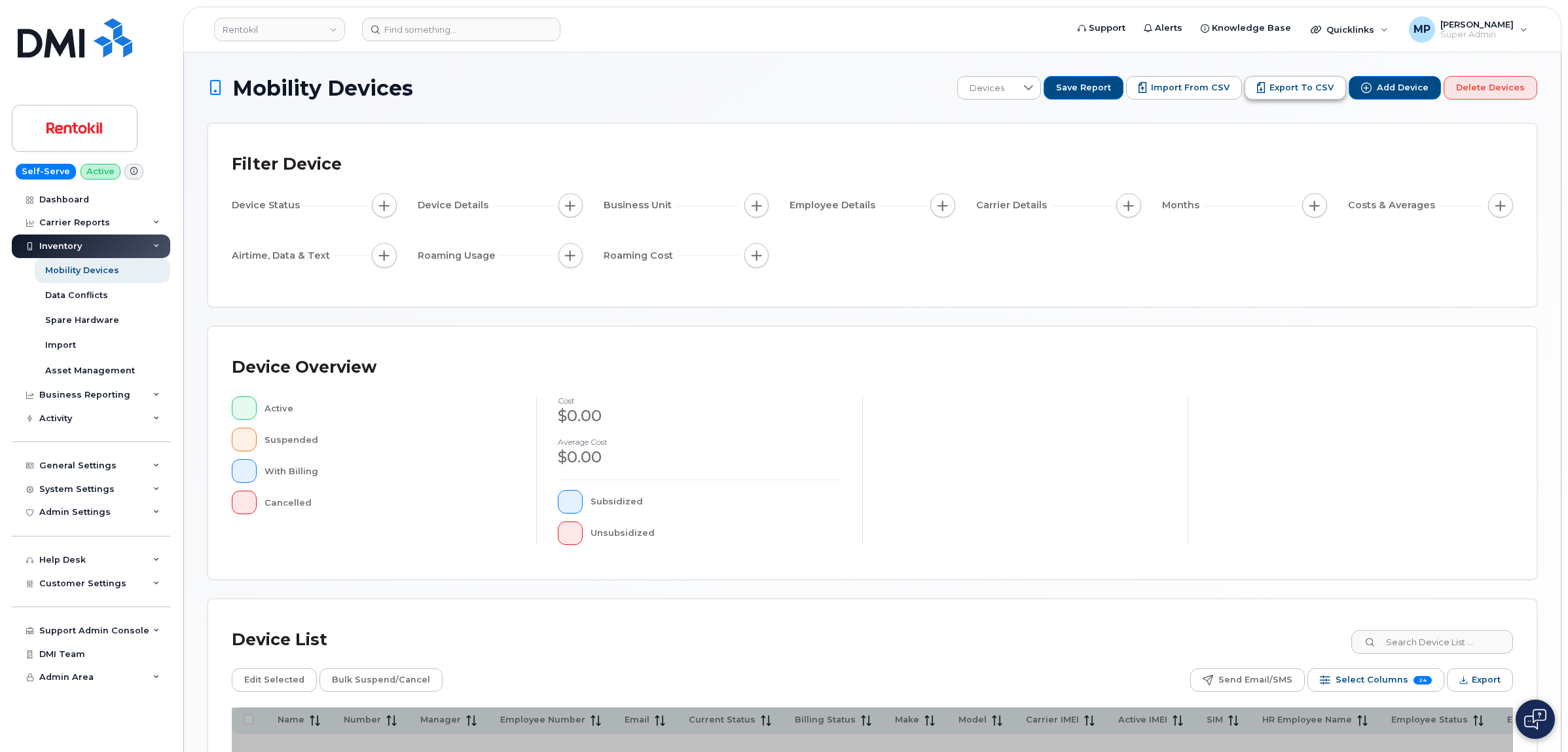
click at [1307, 85] on span "Export to CSV" at bounding box center [1301, 87] width 64 height 11
